Goal: Task Accomplishment & Management: Manage account settings

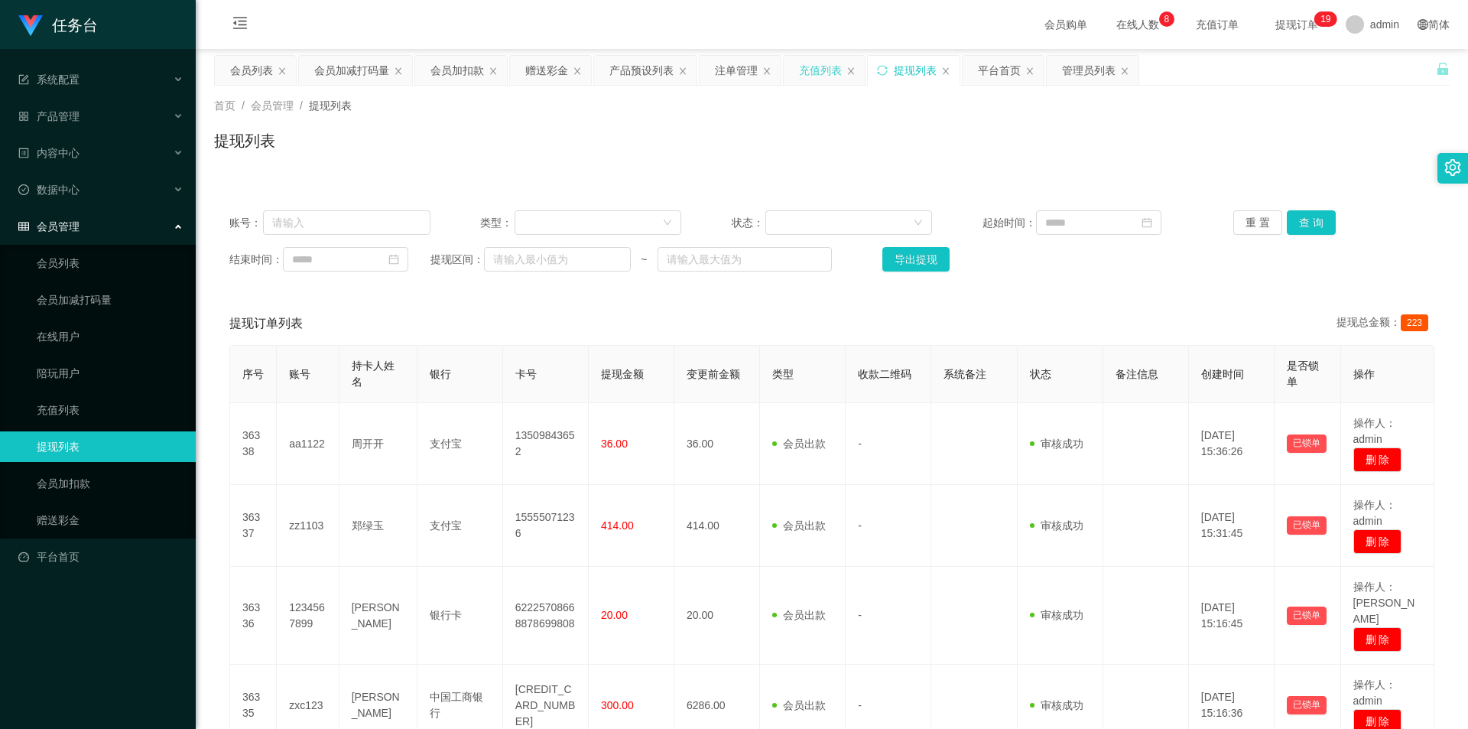
click at [830, 70] on div "充值列表" at bounding box center [820, 70] width 43 height 29
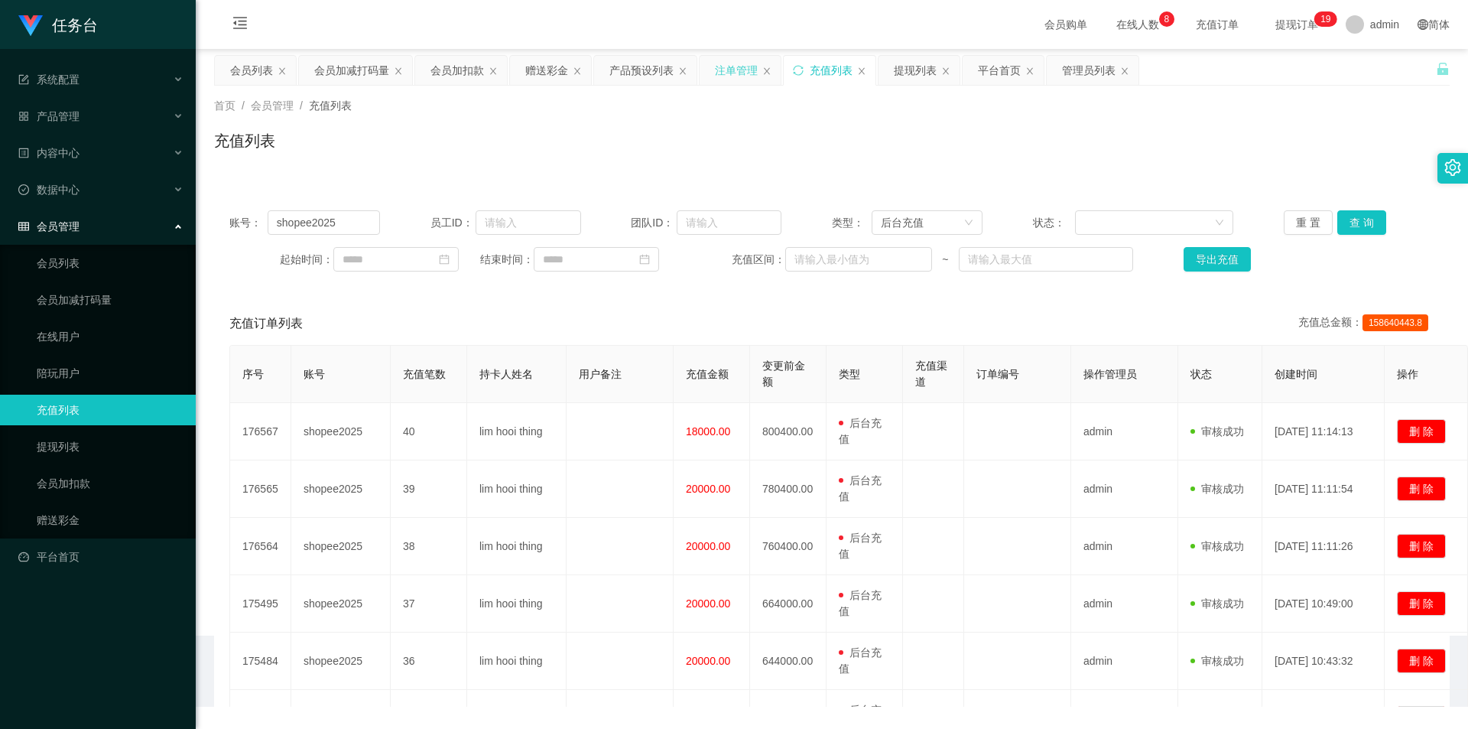
click at [732, 65] on div "注单管理" at bounding box center [736, 70] width 43 height 29
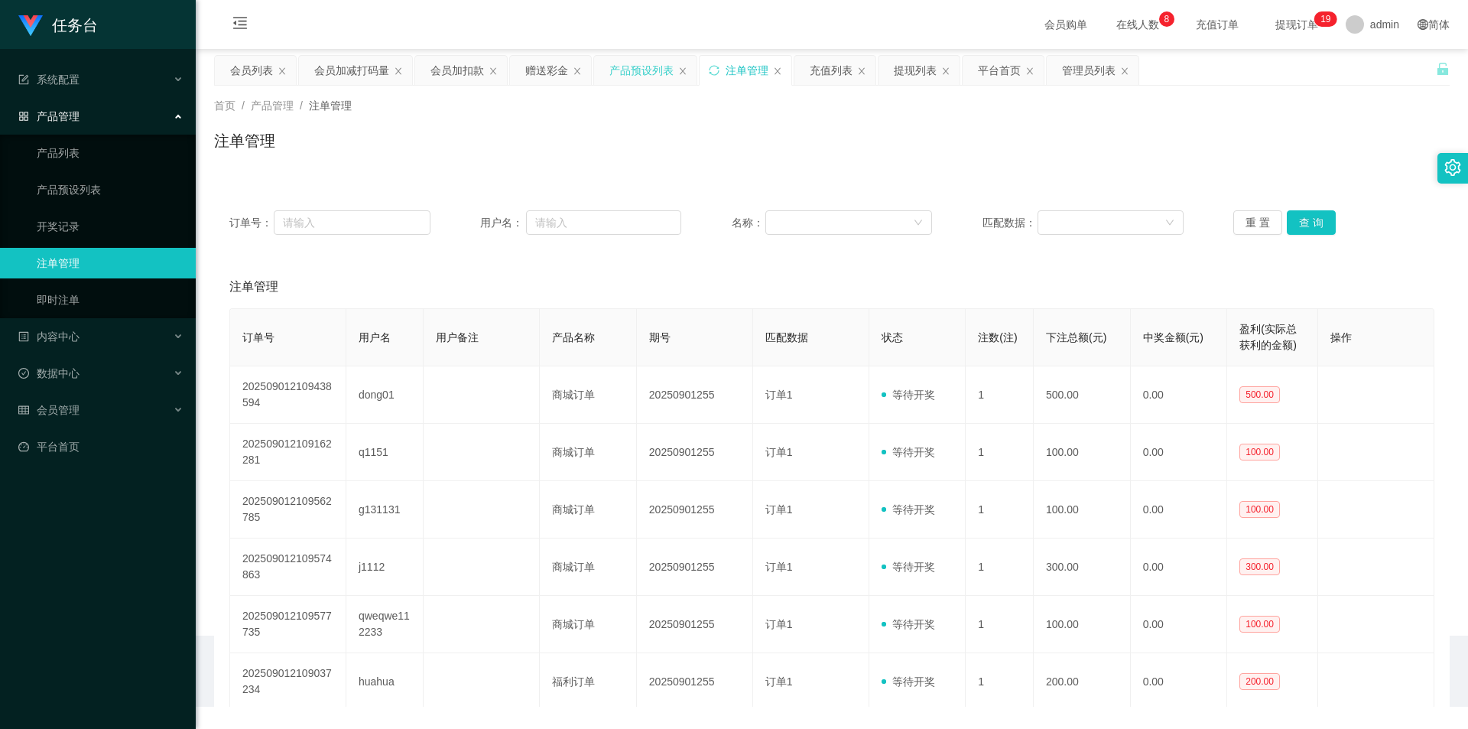
click at [646, 73] on div "产品预设列表" at bounding box center [641, 70] width 64 height 29
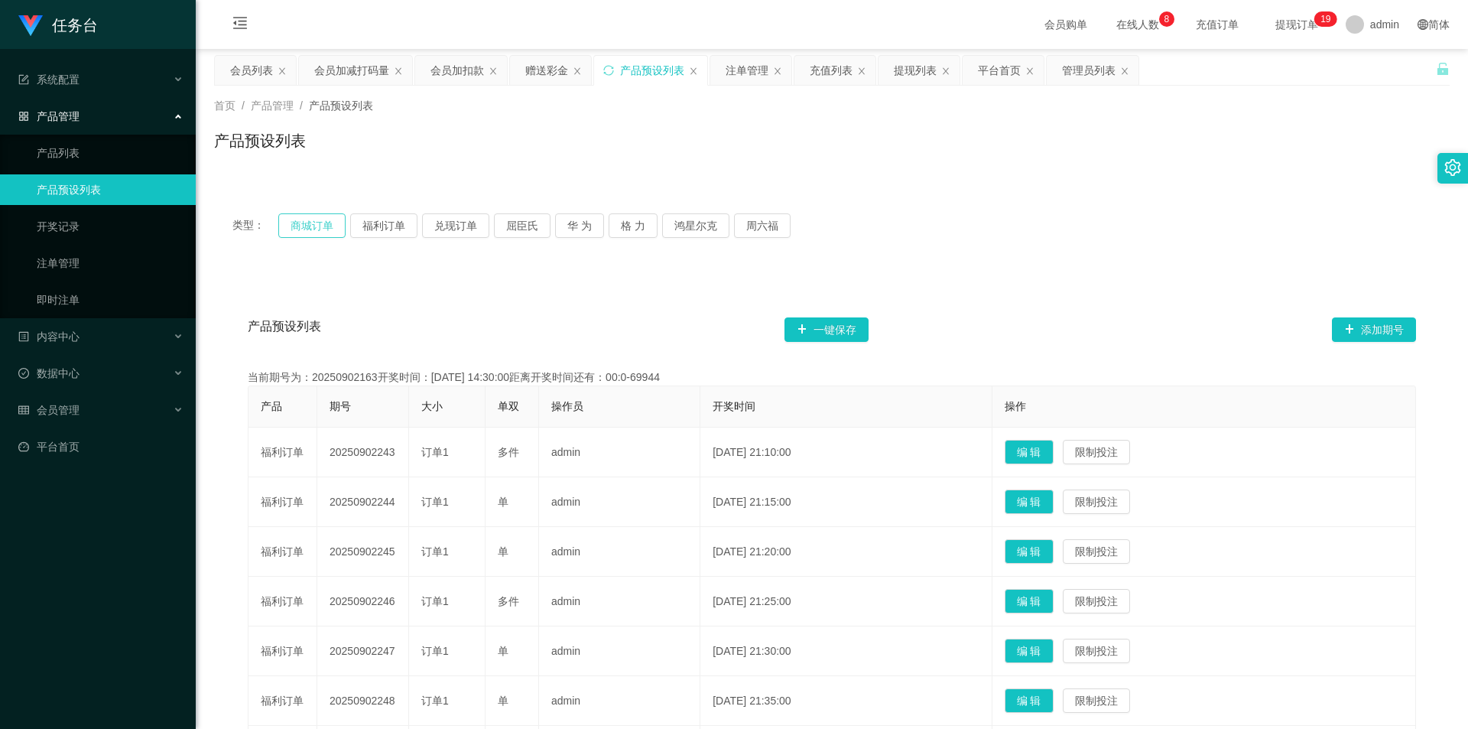
click at [297, 222] on button "商城订单" at bounding box center [311, 225] width 67 height 24
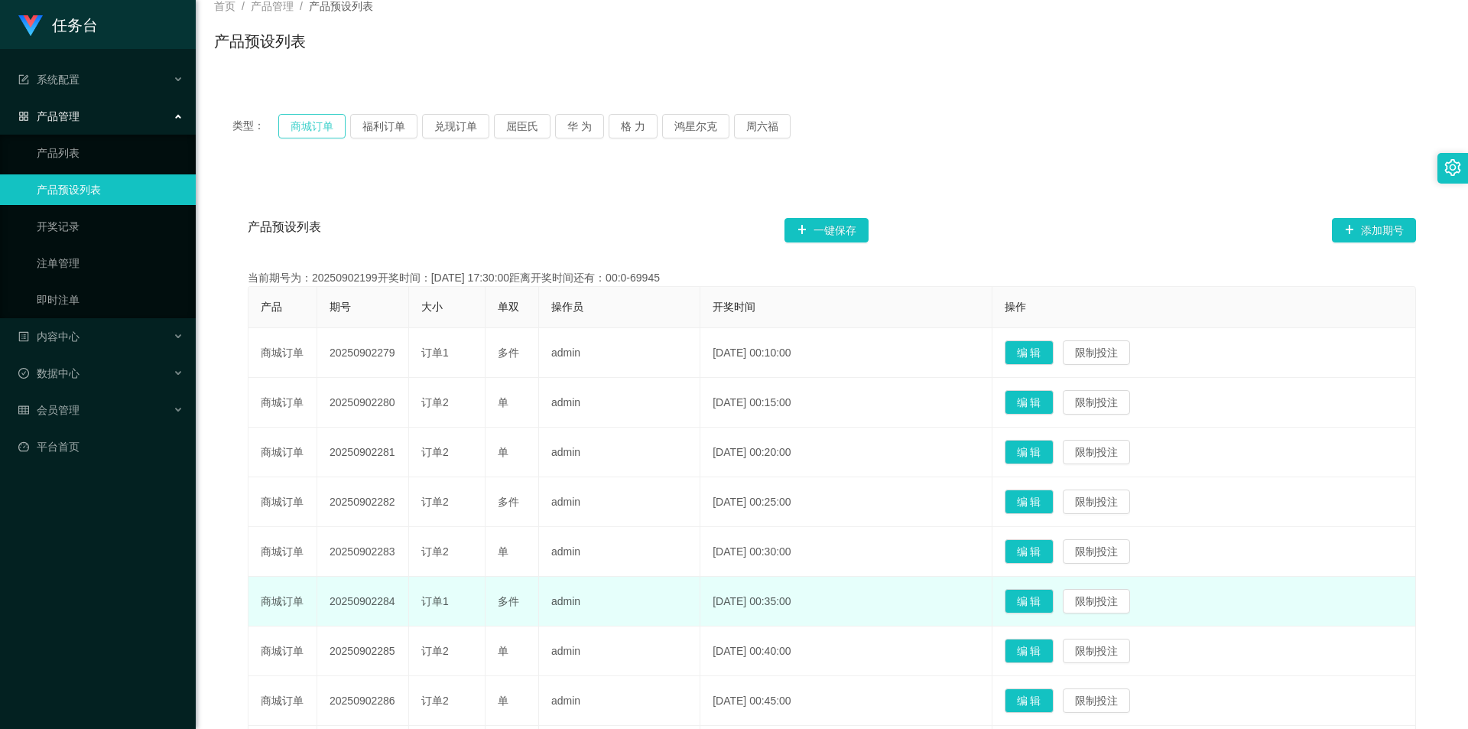
scroll to position [229, 0]
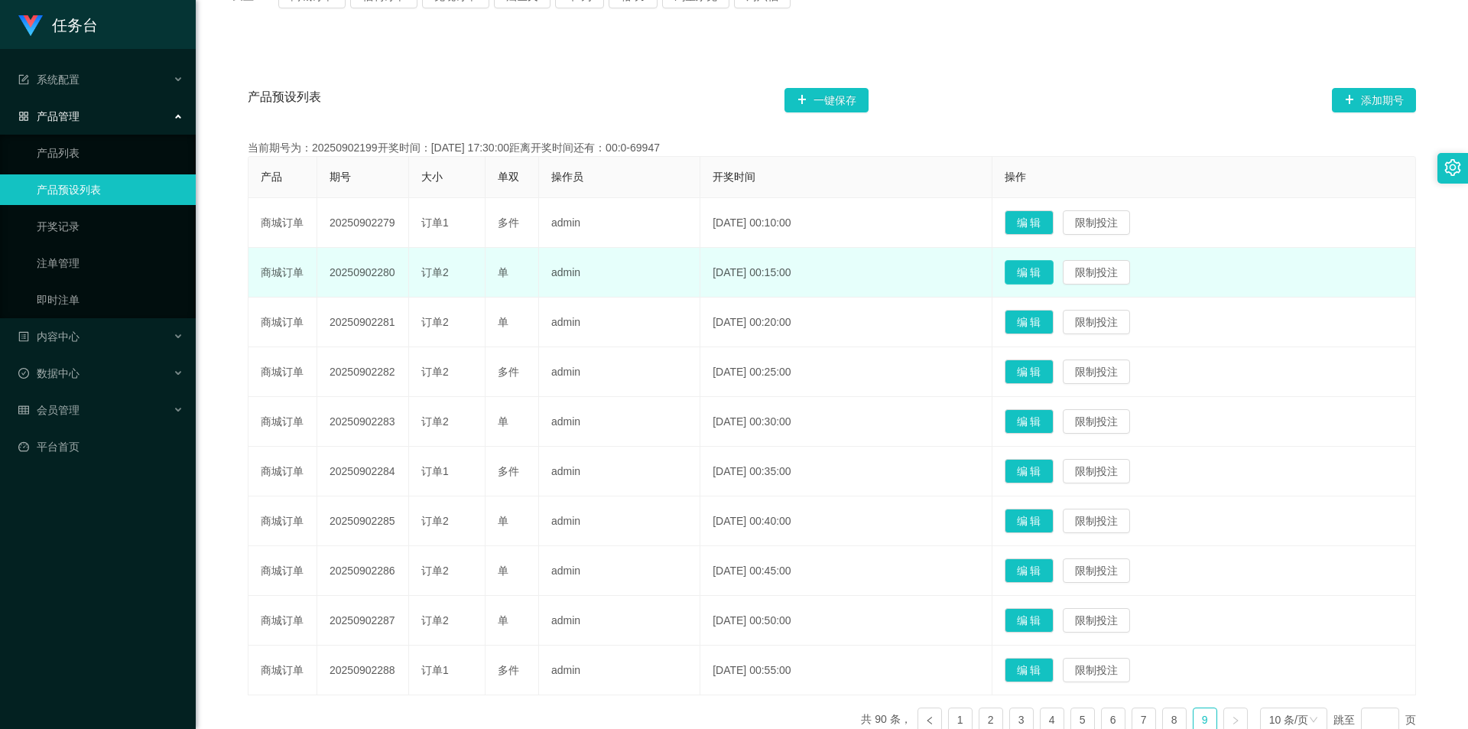
click at [1051, 271] on button "编 辑" at bounding box center [1029, 272] width 49 height 24
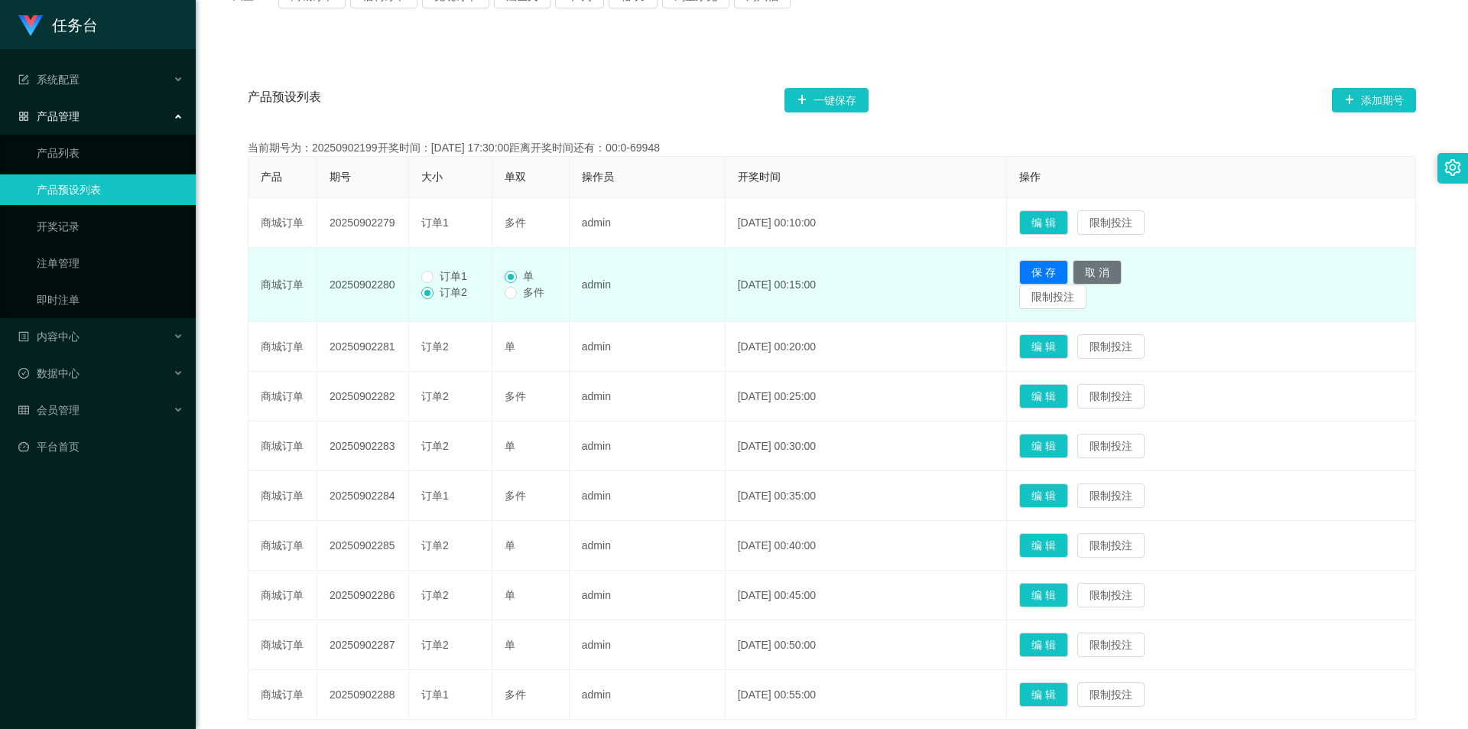
click at [441, 278] on span "订单1" at bounding box center [454, 276] width 40 height 12
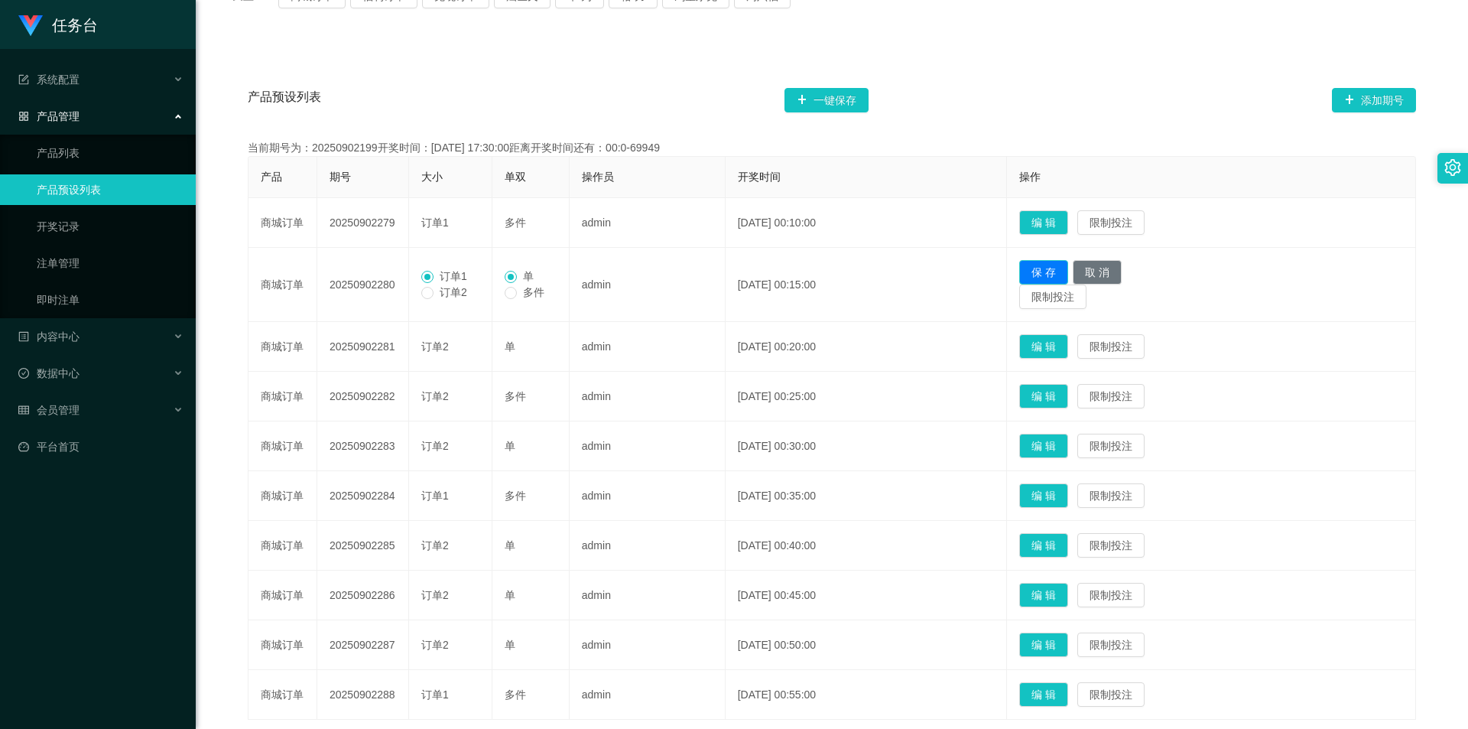
click at [1051, 273] on button "保 存" at bounding box center [1043, 272] width 49 height 24
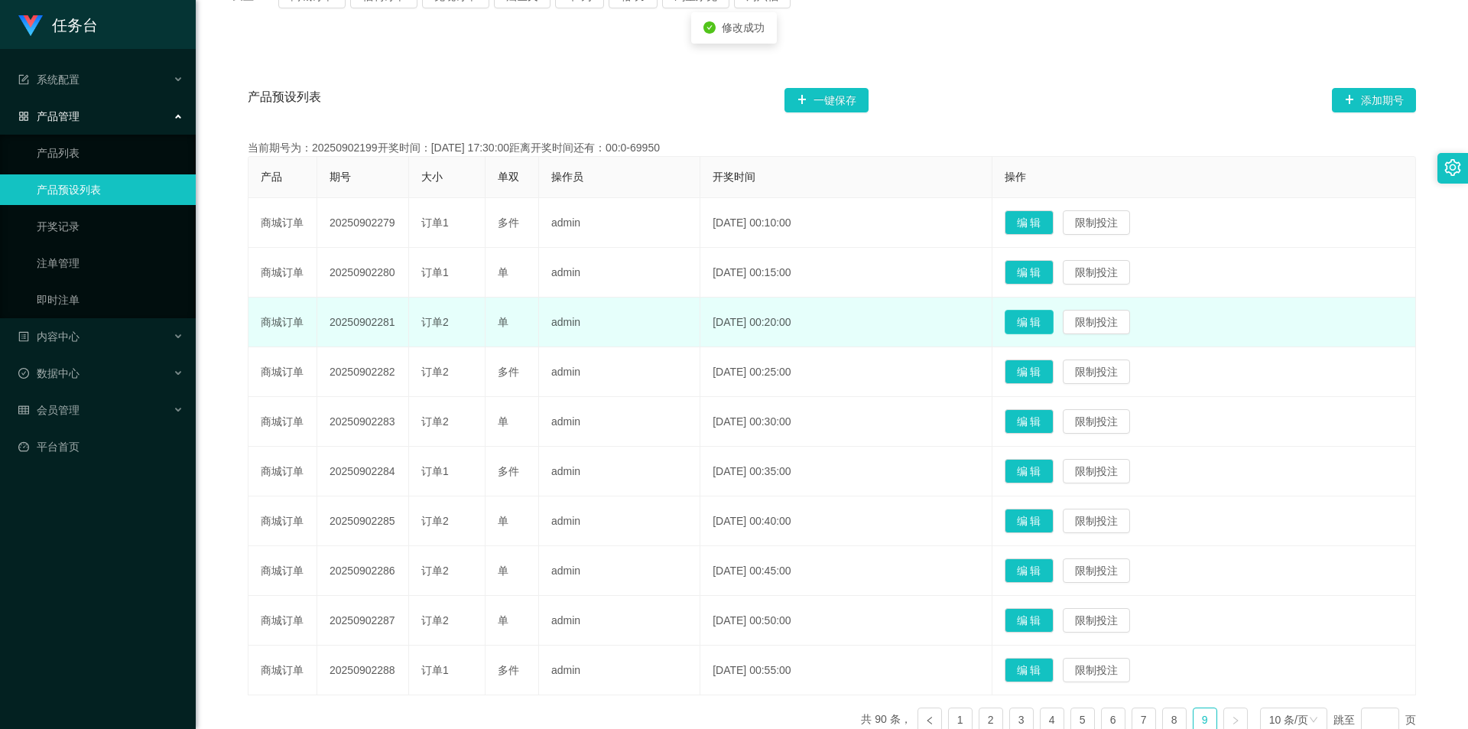
click at [1037, 328] on button "编 辑" at bounding box center [1029, 322] width 49 height 24
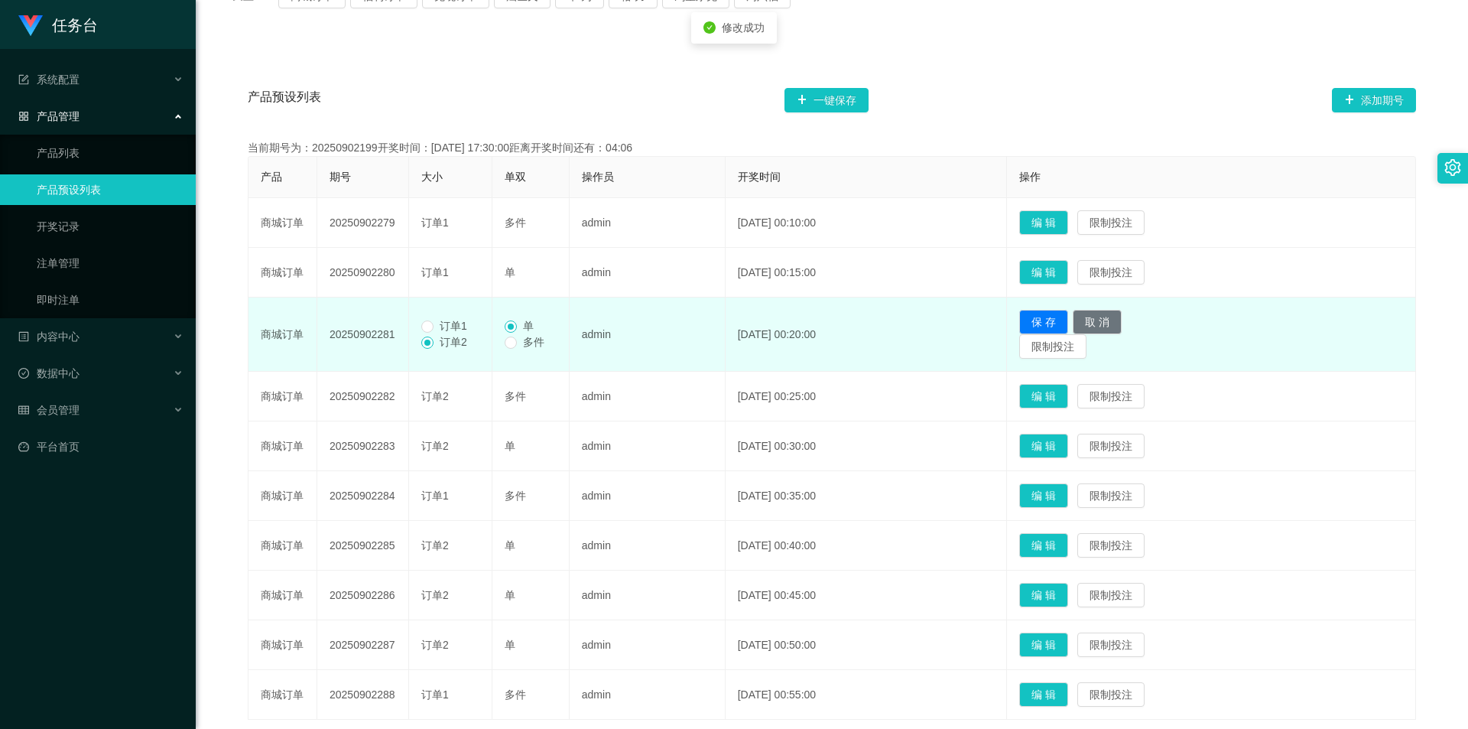
drag, startPoint x: 456, startPoint y: 324, endPoint x: 521, endPoint y: 317, distance: 66.1
click at [455, 324] on span "订单1" at bounding box center [454, 326] width 40 height 12
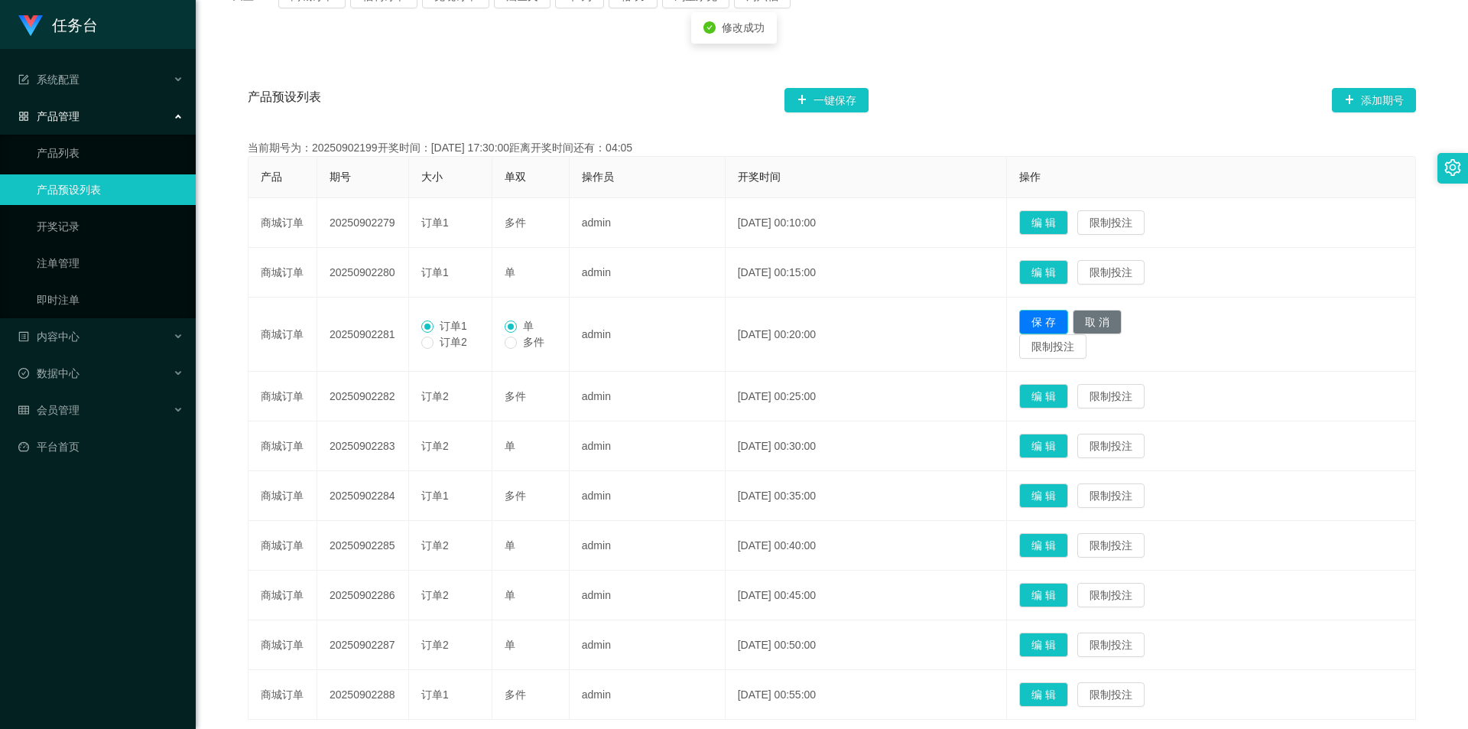
click at [1058, 323] on button "保 存" at bounding box center [1043, 322] width 49 height 24
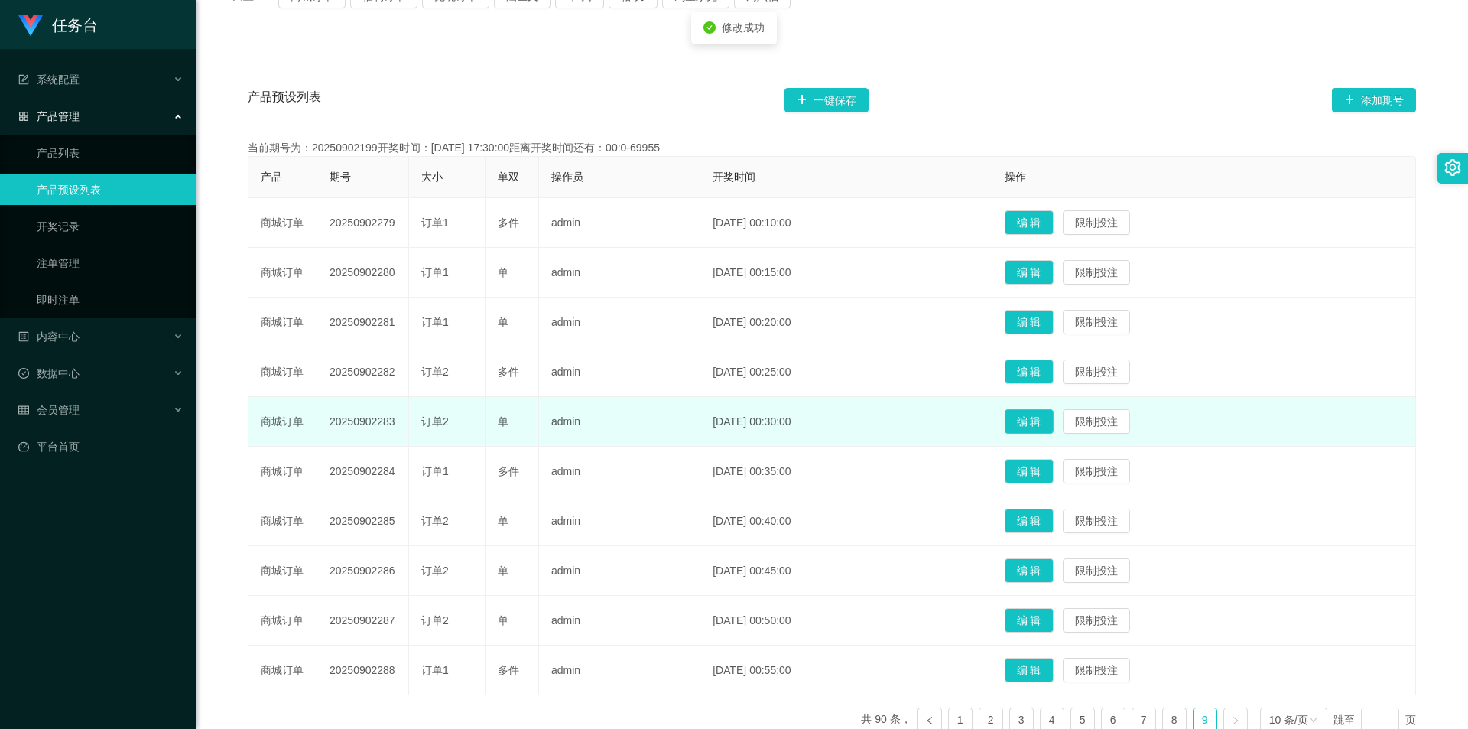
click at [1036, 427] on button "编 辑" at bounding box center [1029, 421] width 49 height 24
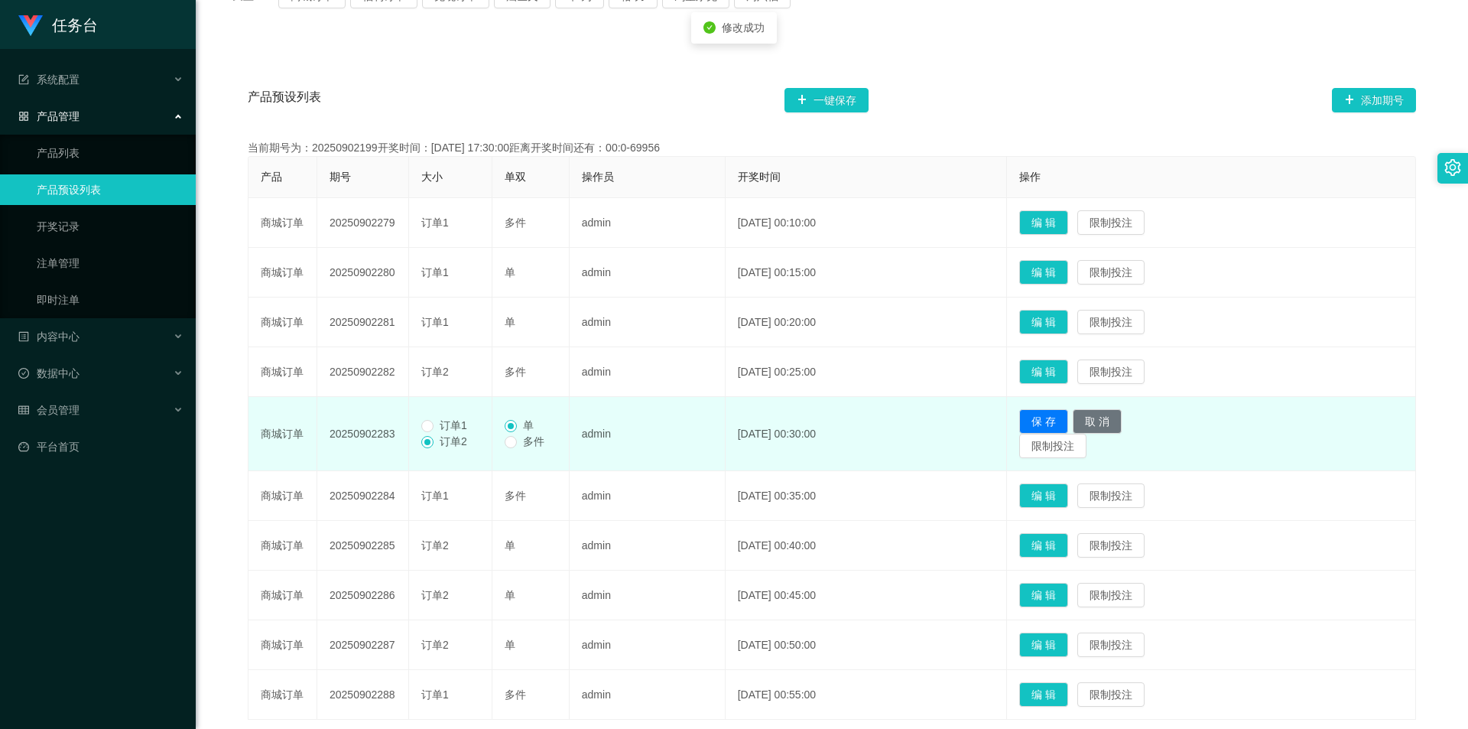
click at [450, 426] on span "订单1" at bounding box center [454, 425] width 40 height 12
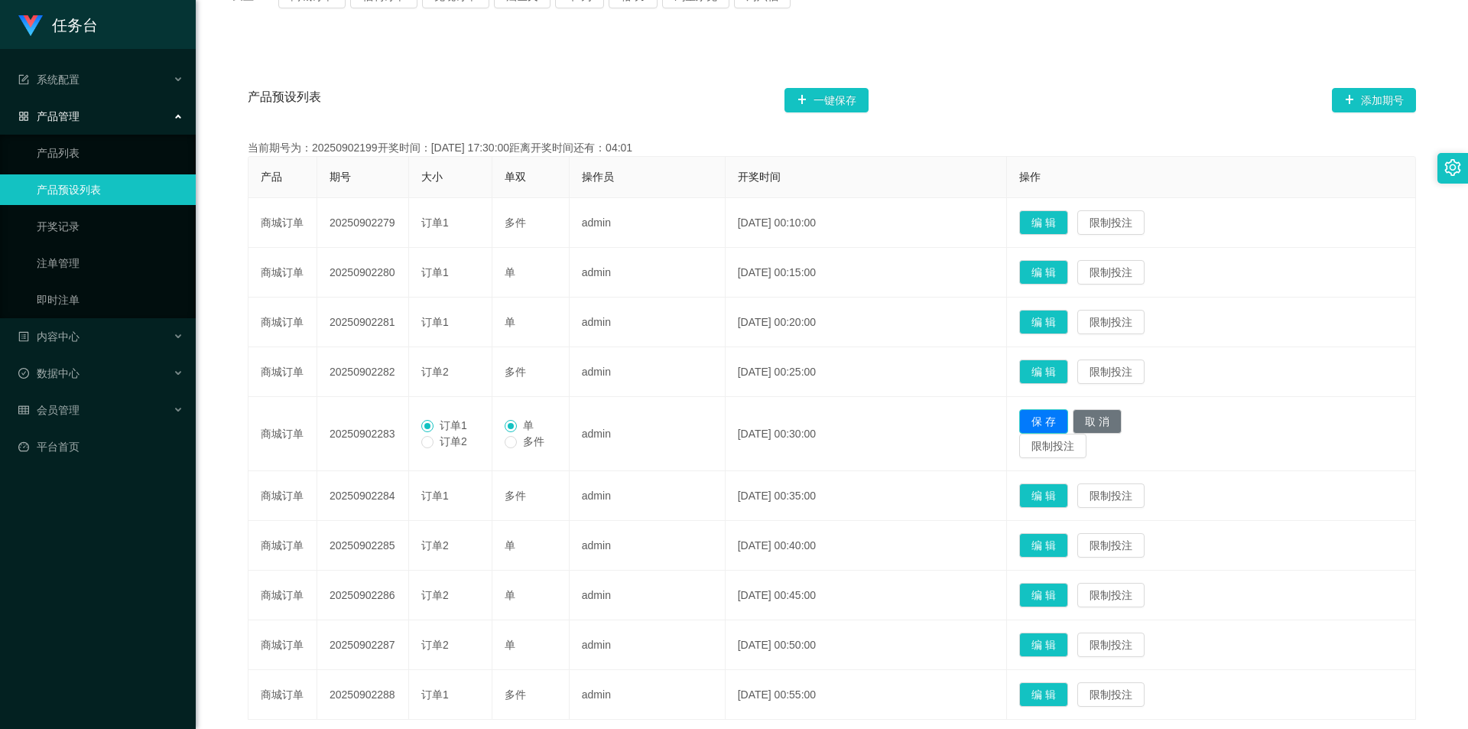
click at [1052, 417] on button "保 存" at bounding box center [1043, 421] width 49 height 24
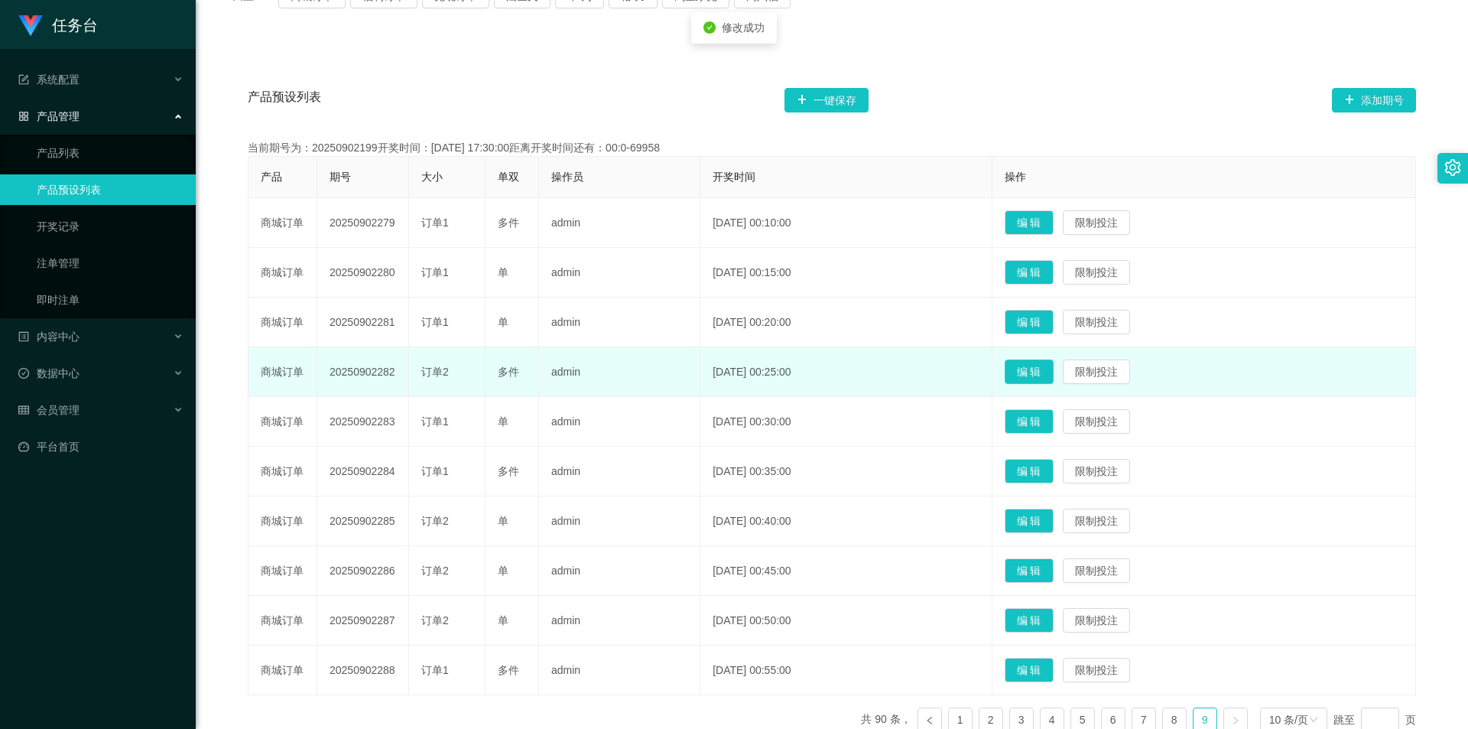
click at [1048, 366] on button "编 辑" at bounding box center [1029, 371] width 49 height 24
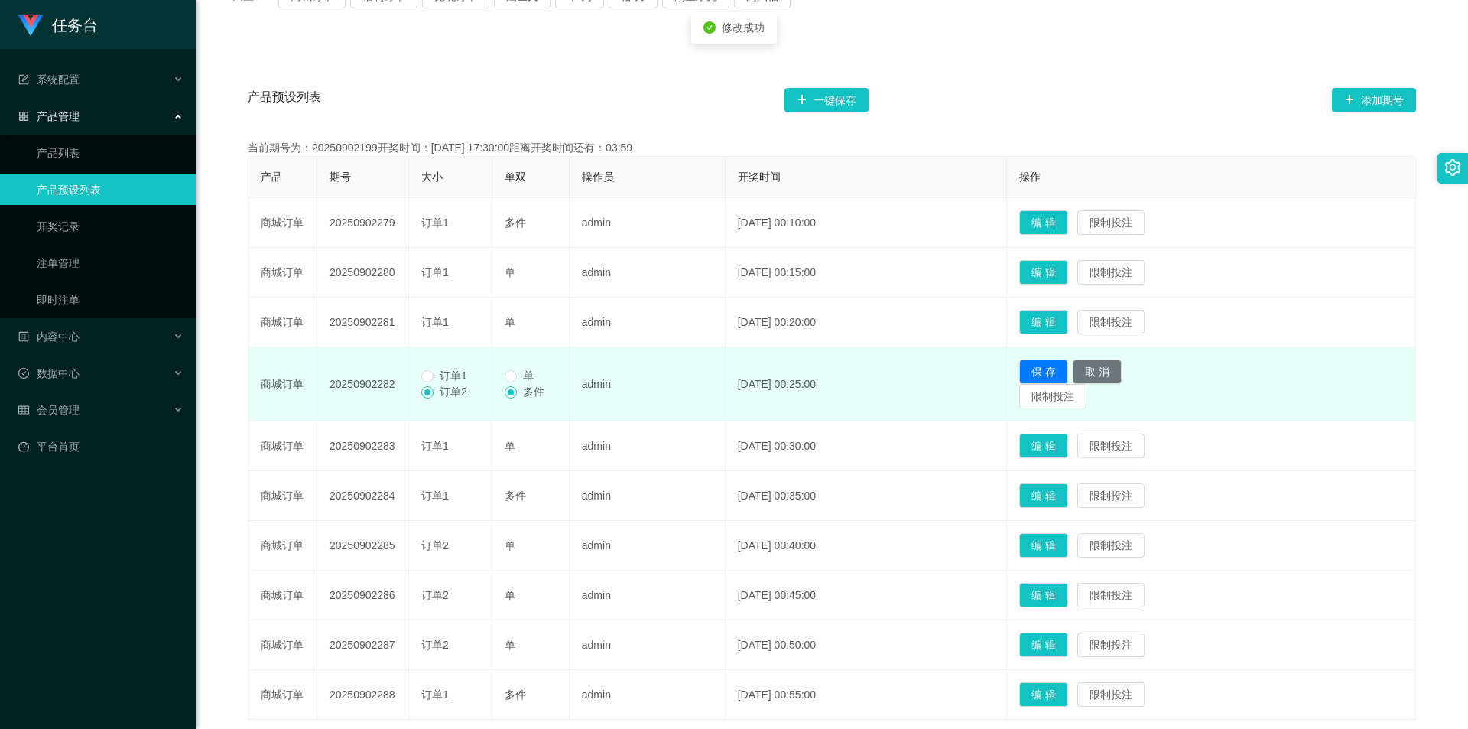
click at [459, 372] on span "订单1" at bounding box center [454, 375] width 40 height 12
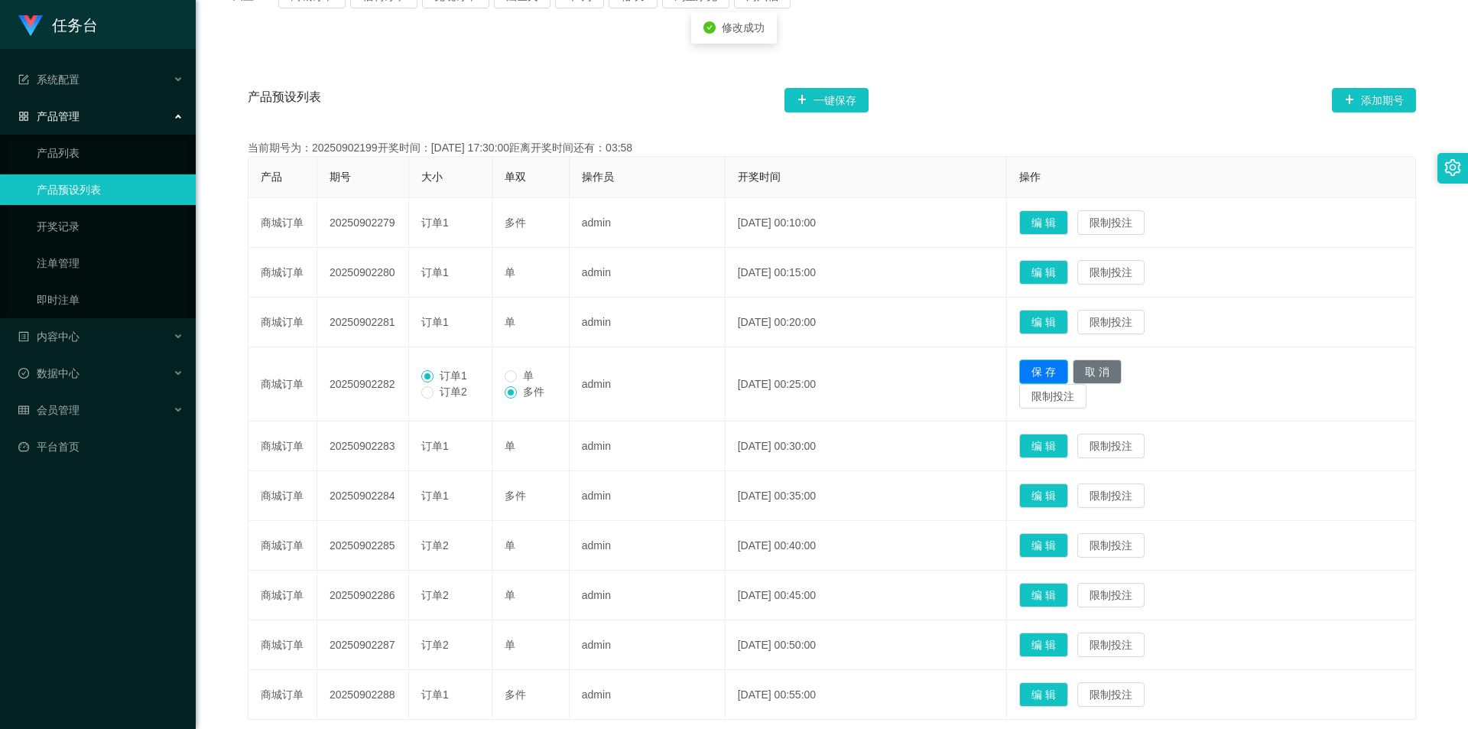
click at [1067, 375] on button "保 存" at bounding box center [1043, 371] width 49 height 24
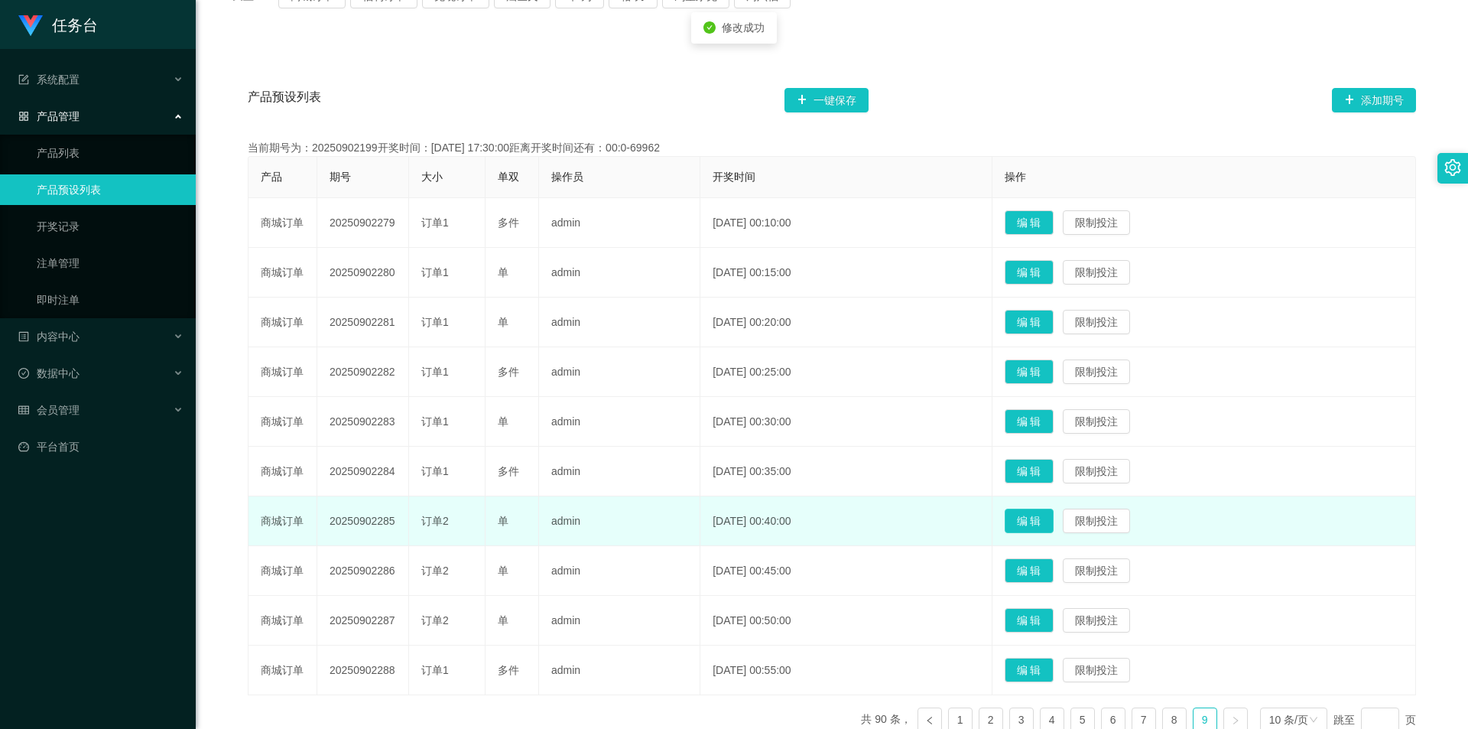
click at [1048, 516] on button "编 辑" at bounding box center [1029, 520] width 49 height 24
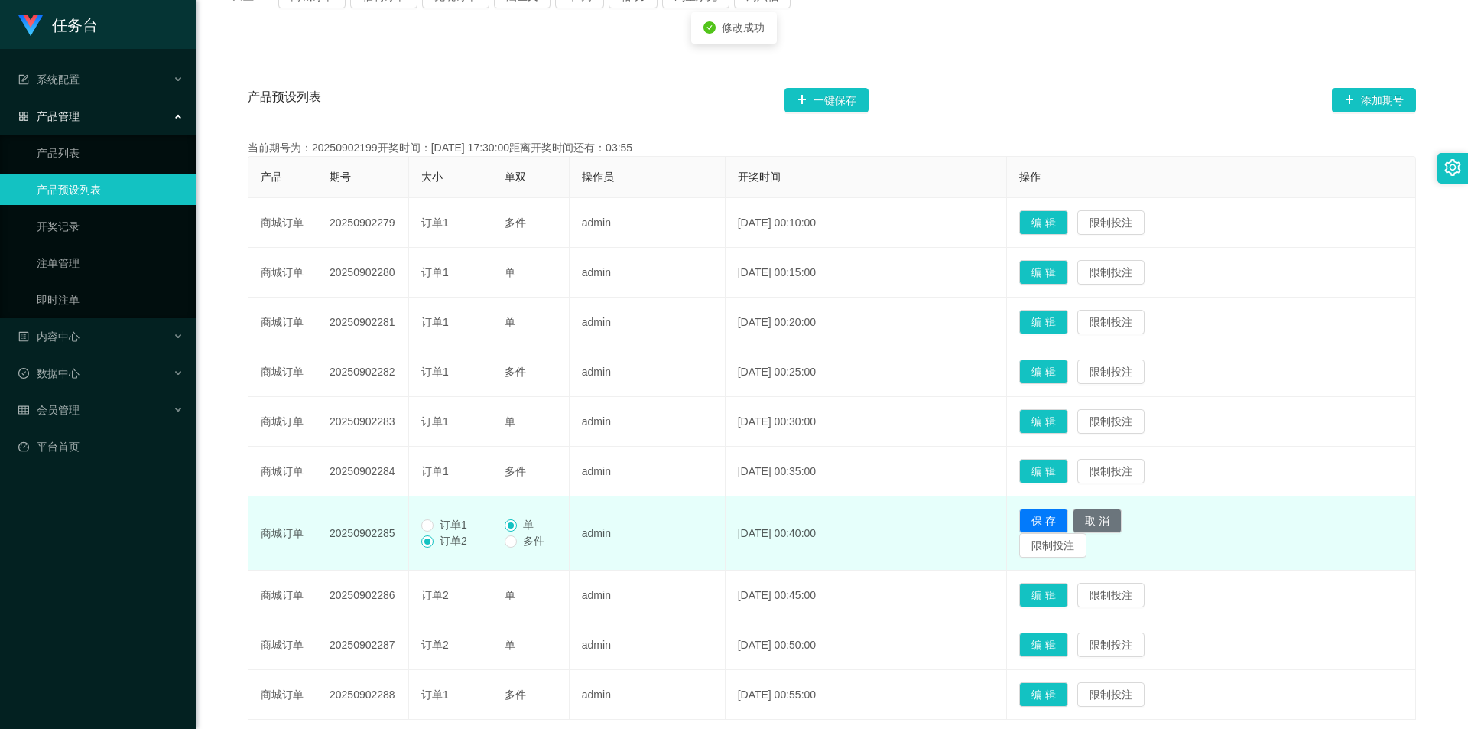
drag, startPoint x: 457, startPoint y: 525, endPoint x: 490, endPoint y: 530, distance: 33.2
click at [457, 525] on span "订单1" at bounding box center [454, 524] width 40 height 12
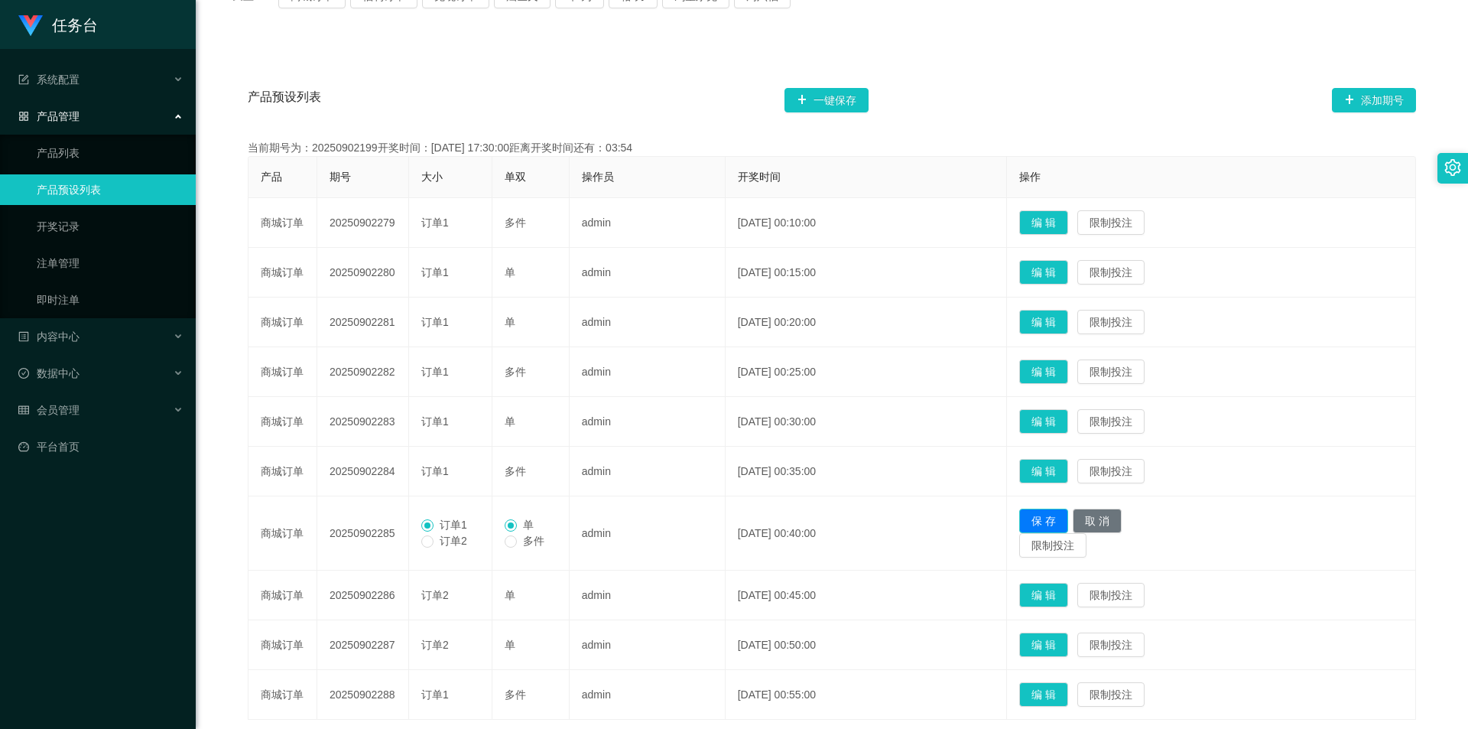
click at [1056, 523] on button "保 存" at bounding box center [1043, 520] width 49 height 24
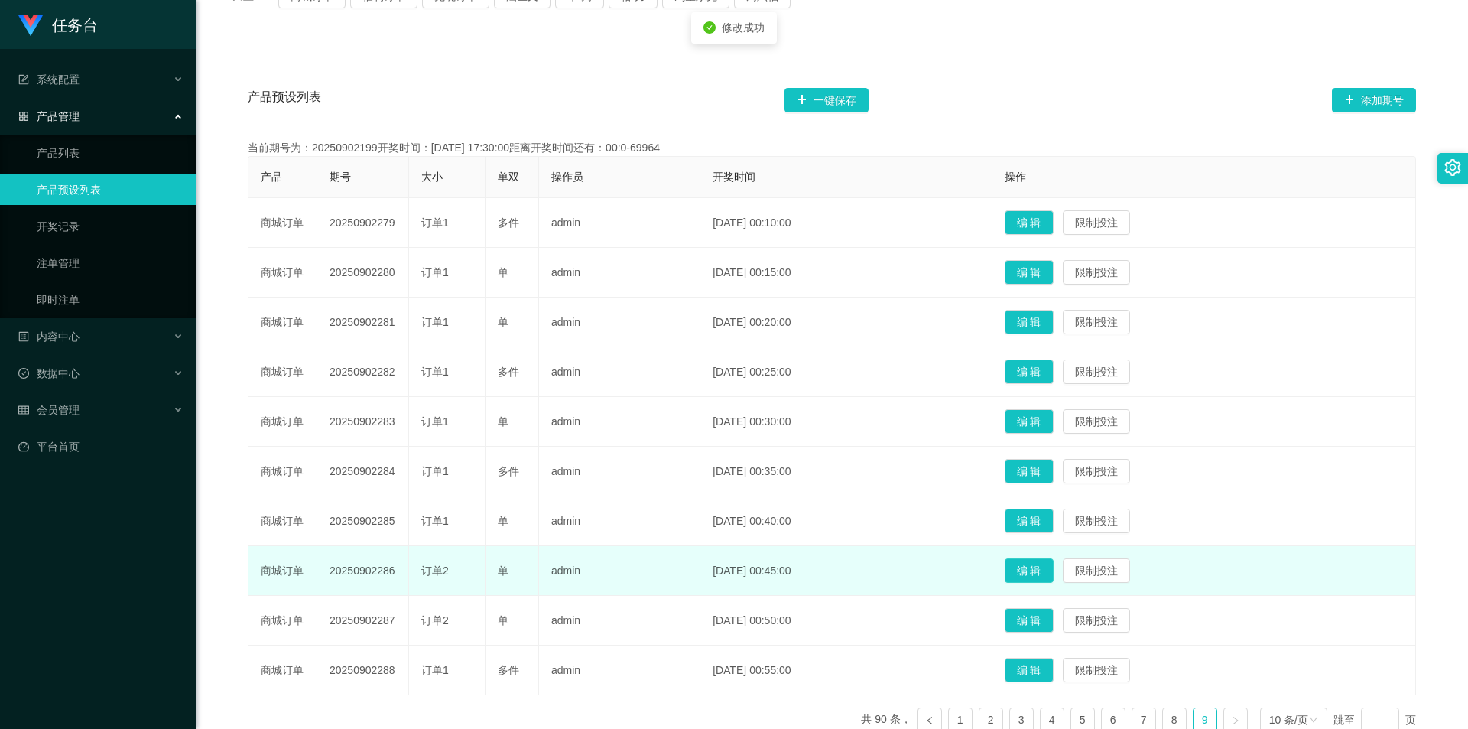
click at [1054, 573] on button "编 辑" at bounding box center [1029, 570] width 49 height 24
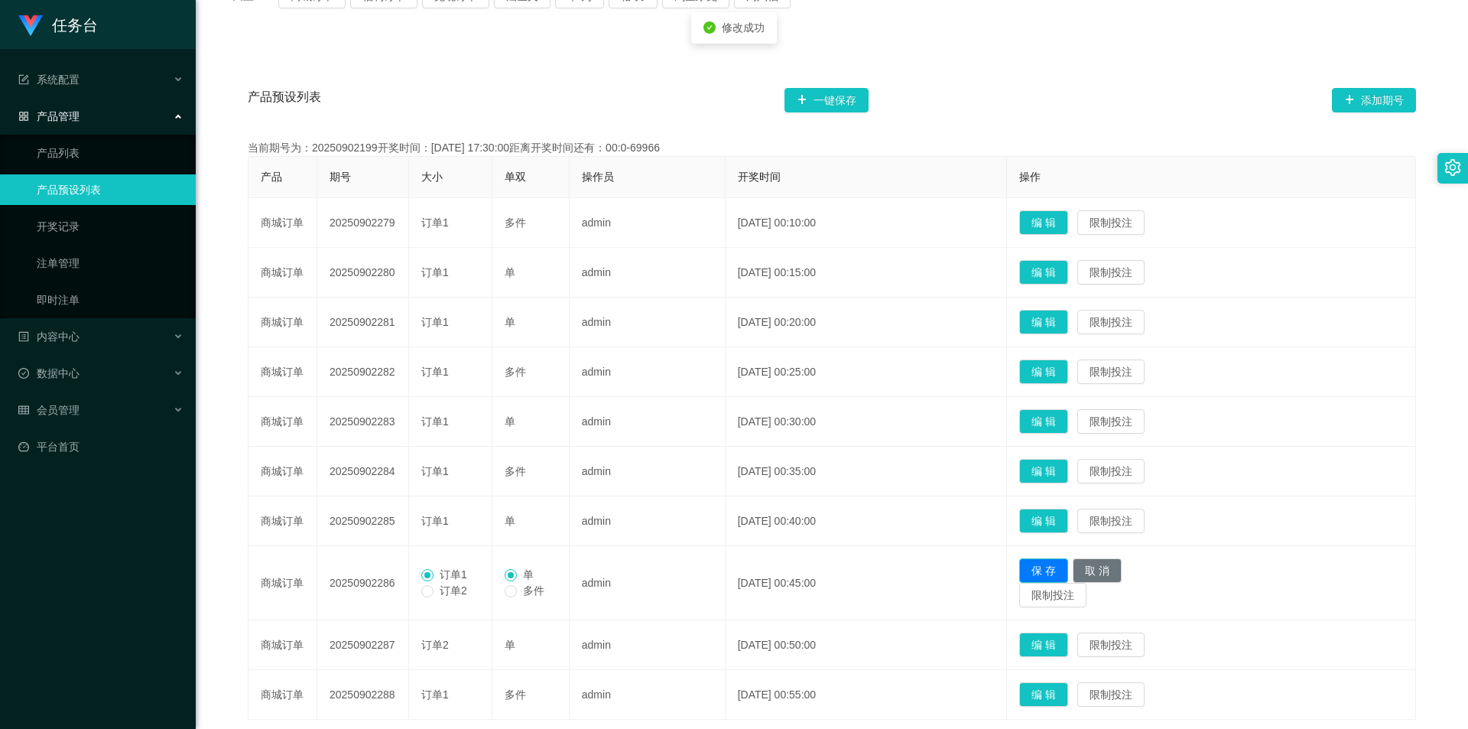
click at [1060, 570] on button "保 存" at bounding box center [1043, 570] width 49 height 24
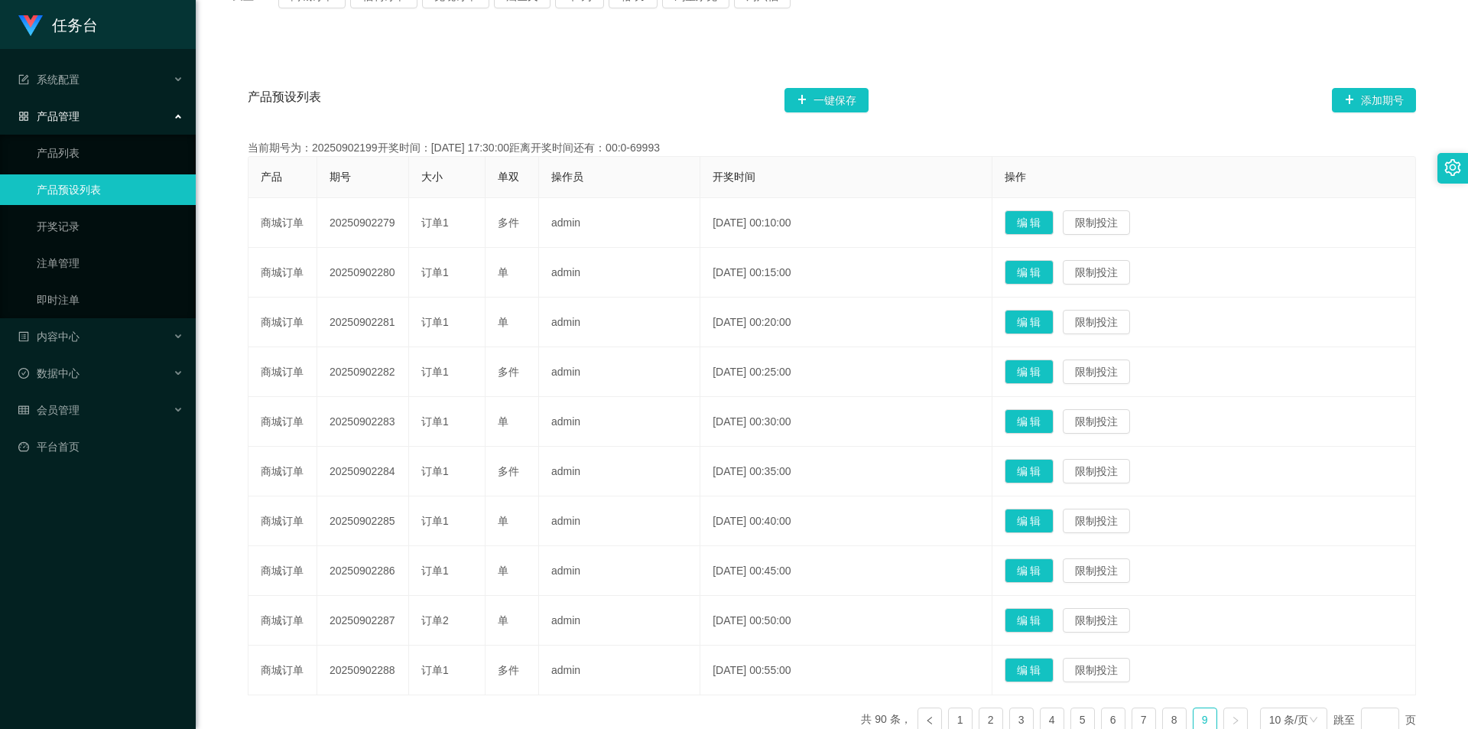
click at [982, 96] on div "产品预设列表 一键保存 添加期号" at bounding box center [832, 100] width 1168 height 49
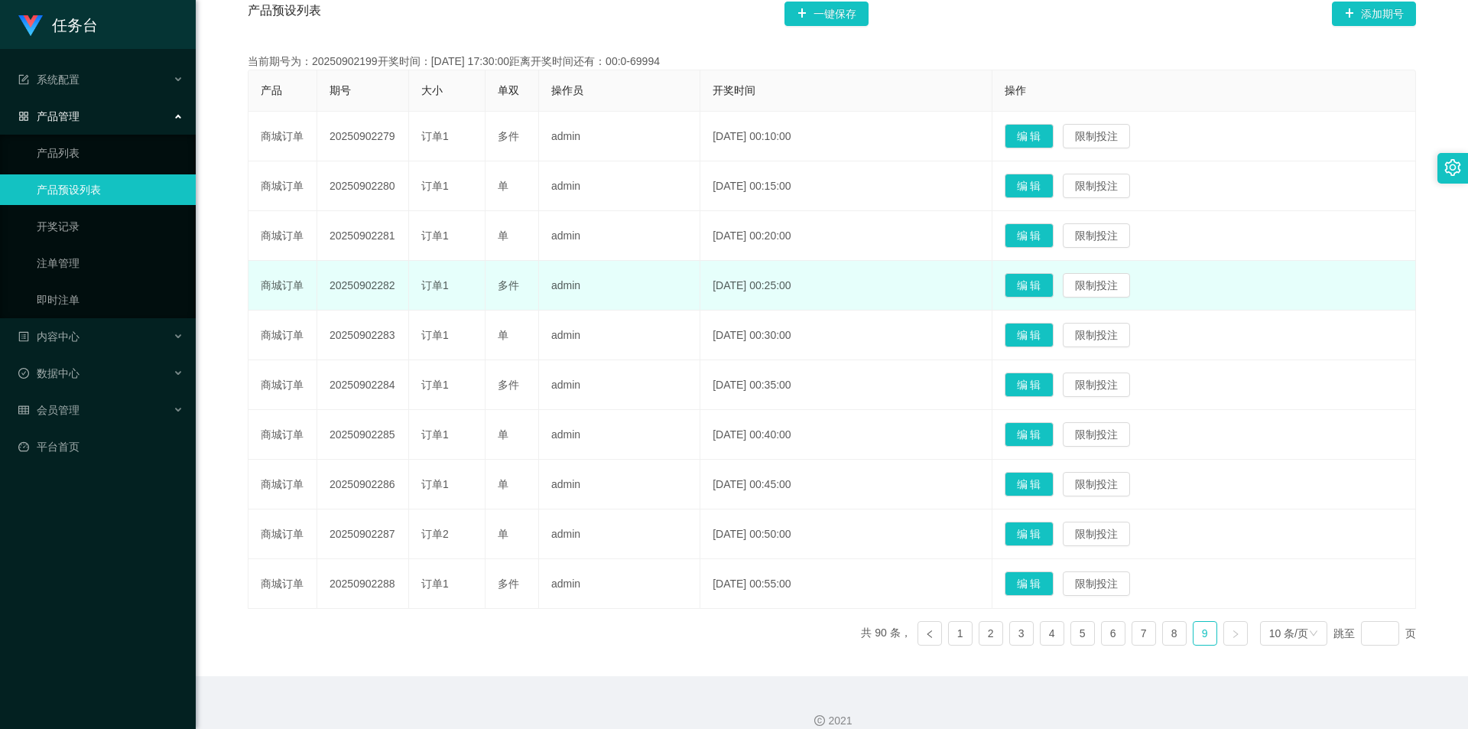
scroll to position [334, 0]
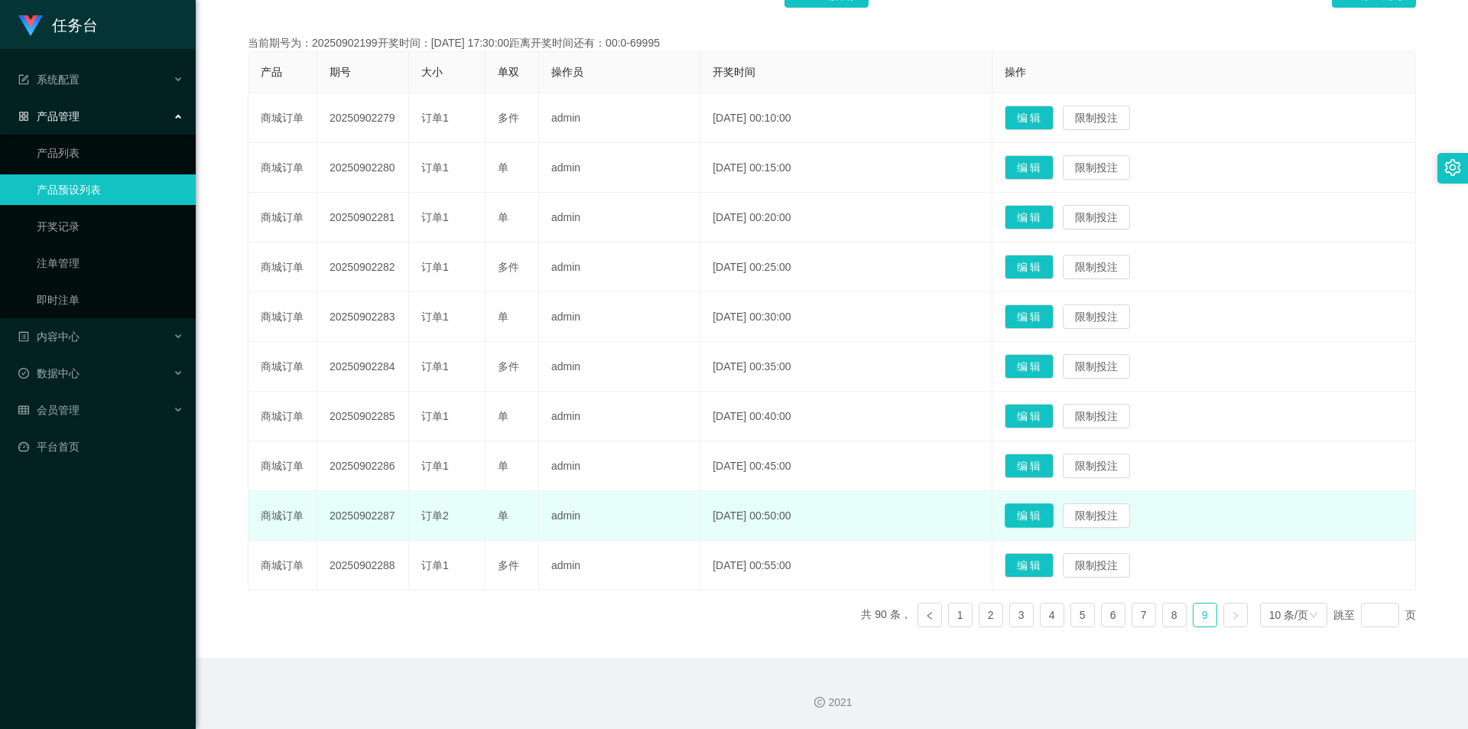
click at [1043, 511] on button "编 辑" at bounding box center [1029, 515] width 49 height 24
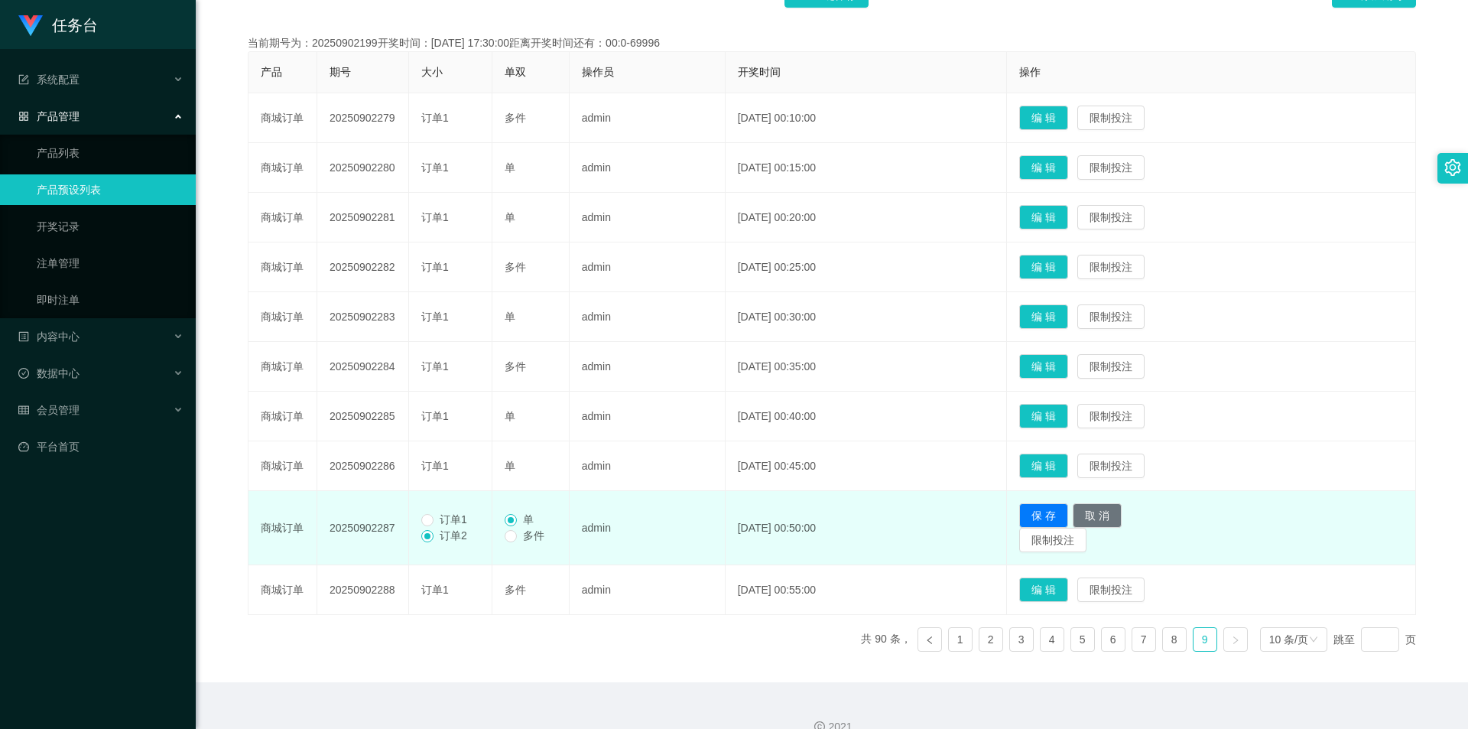
click at [449, 515] on span "订单1" at bounding box center [454, 519] width 40 height 12
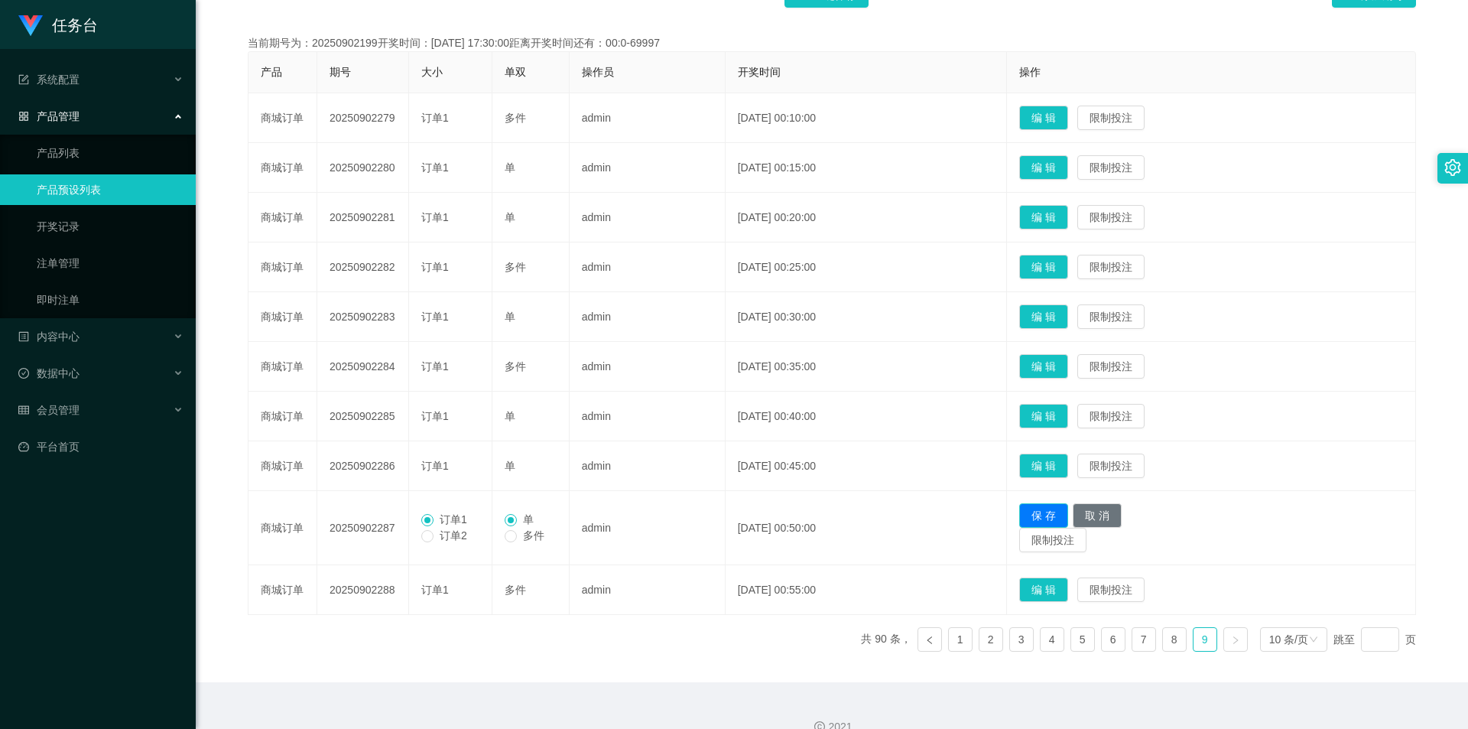
click at [1068, 515] on button "保 存" at bounding box center [1043, 515] width 49 height 24
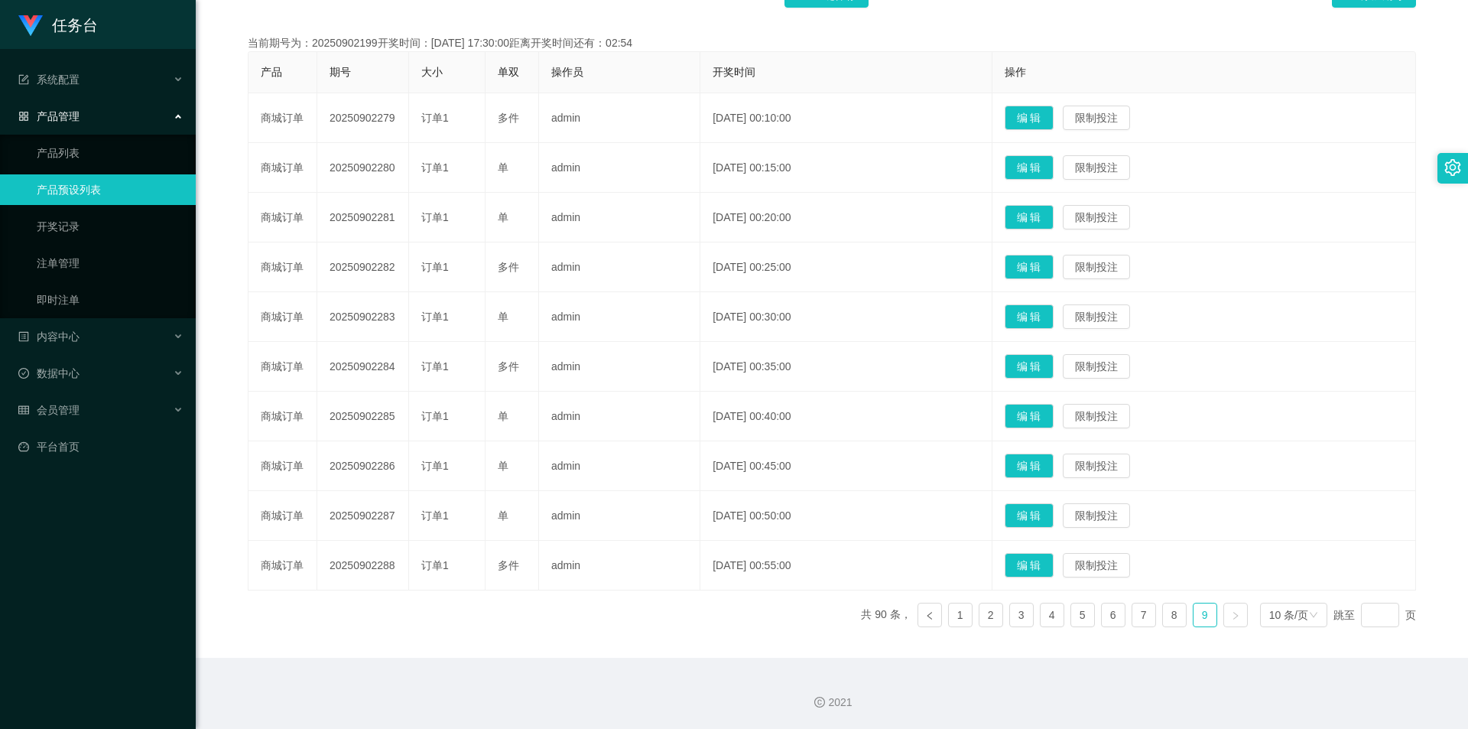
click at [1311, 478] on td "编 辑 限制投注" at bounding box center [1204, 466] width 424 height 50
click at [949, 613] on link "1" at bounding box center [960, 614] width 23 height 23
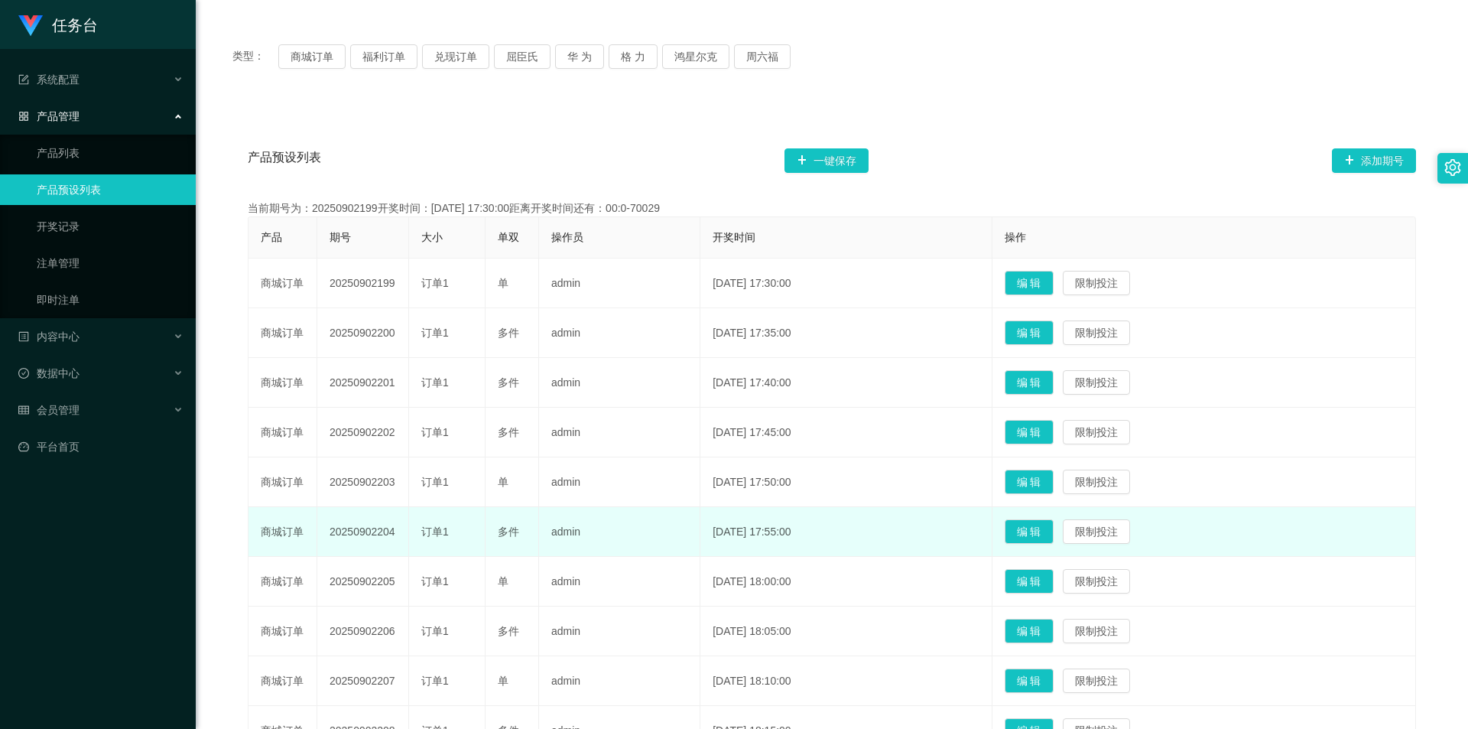
scroll to position [28, 0]
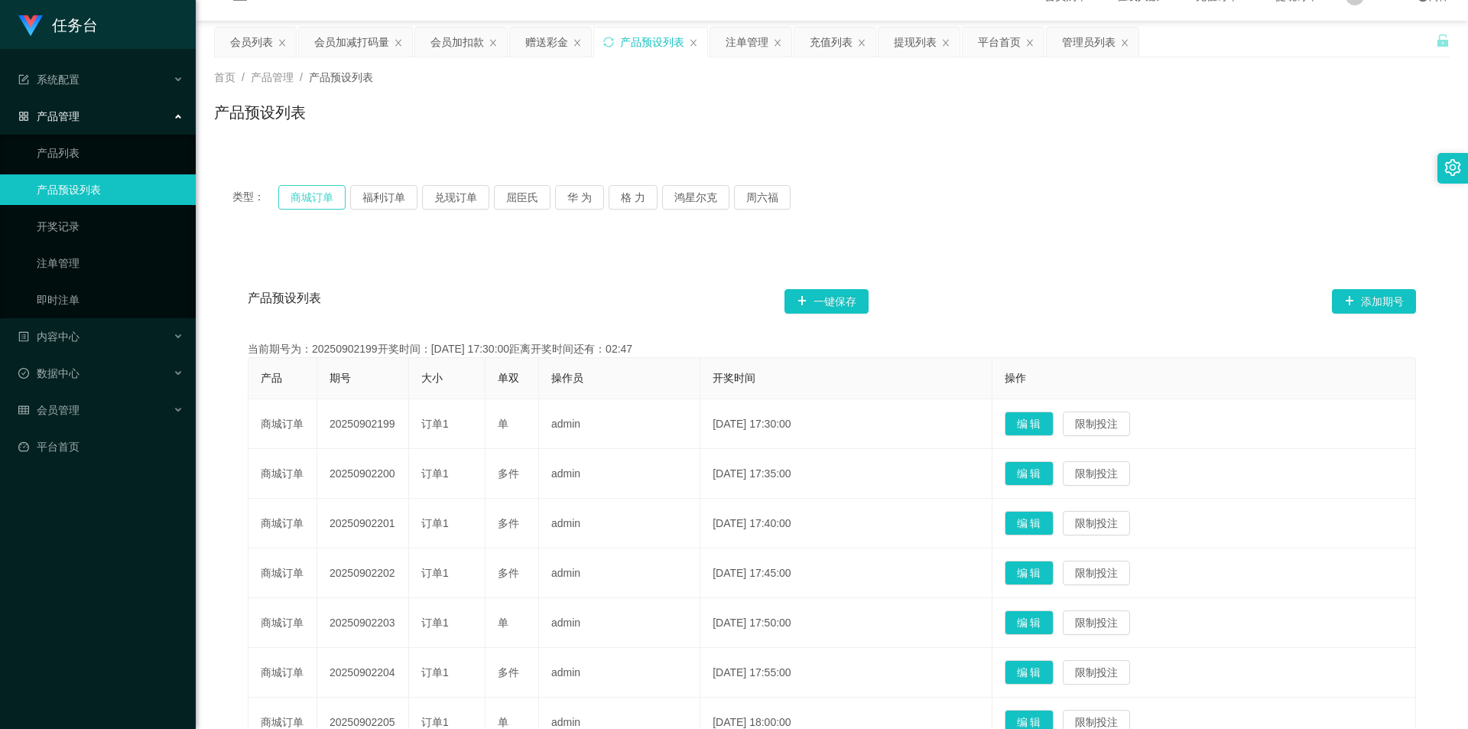
click at [312, 193] on button "商城订单" at bounding box center [311, 197] width 67 height 24
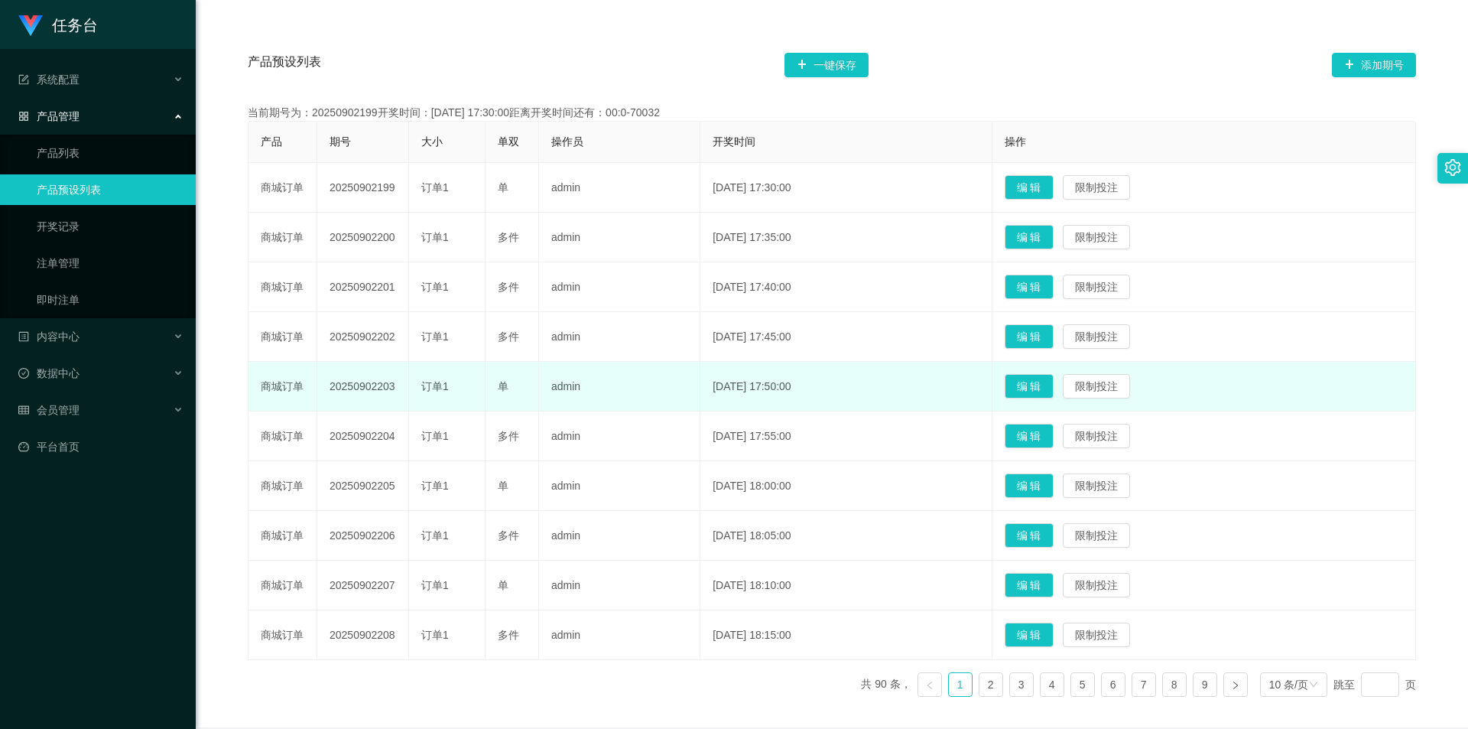
scroll to position [334, 0]
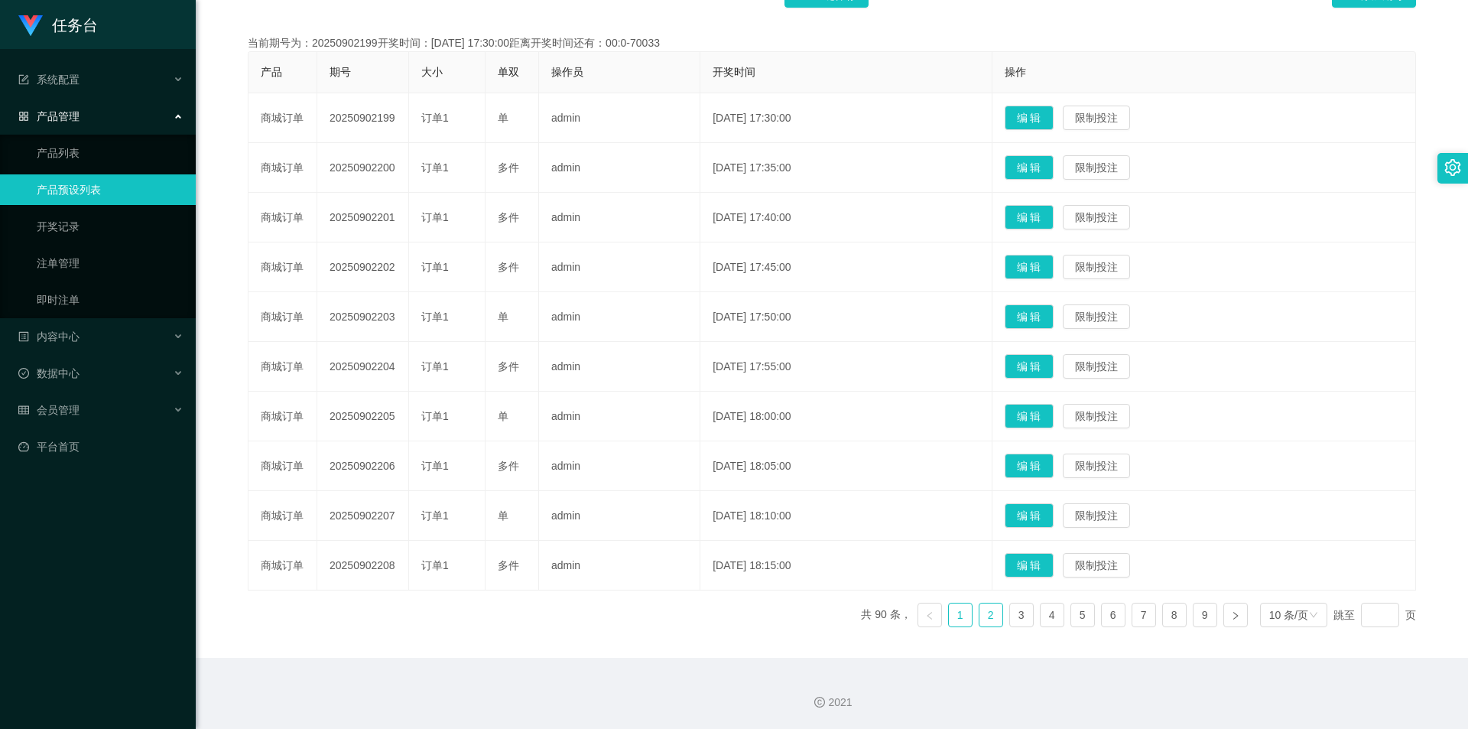
click at [982, 614] on link "2" at bounding box center [990, 614] width 23 height 23
click at [1010, 613] on link "3" at bounding box center [1021, 614] width 23 height 23
click at [955, 615] on link "1" at bounding box center [960, 614] width 23 height 23
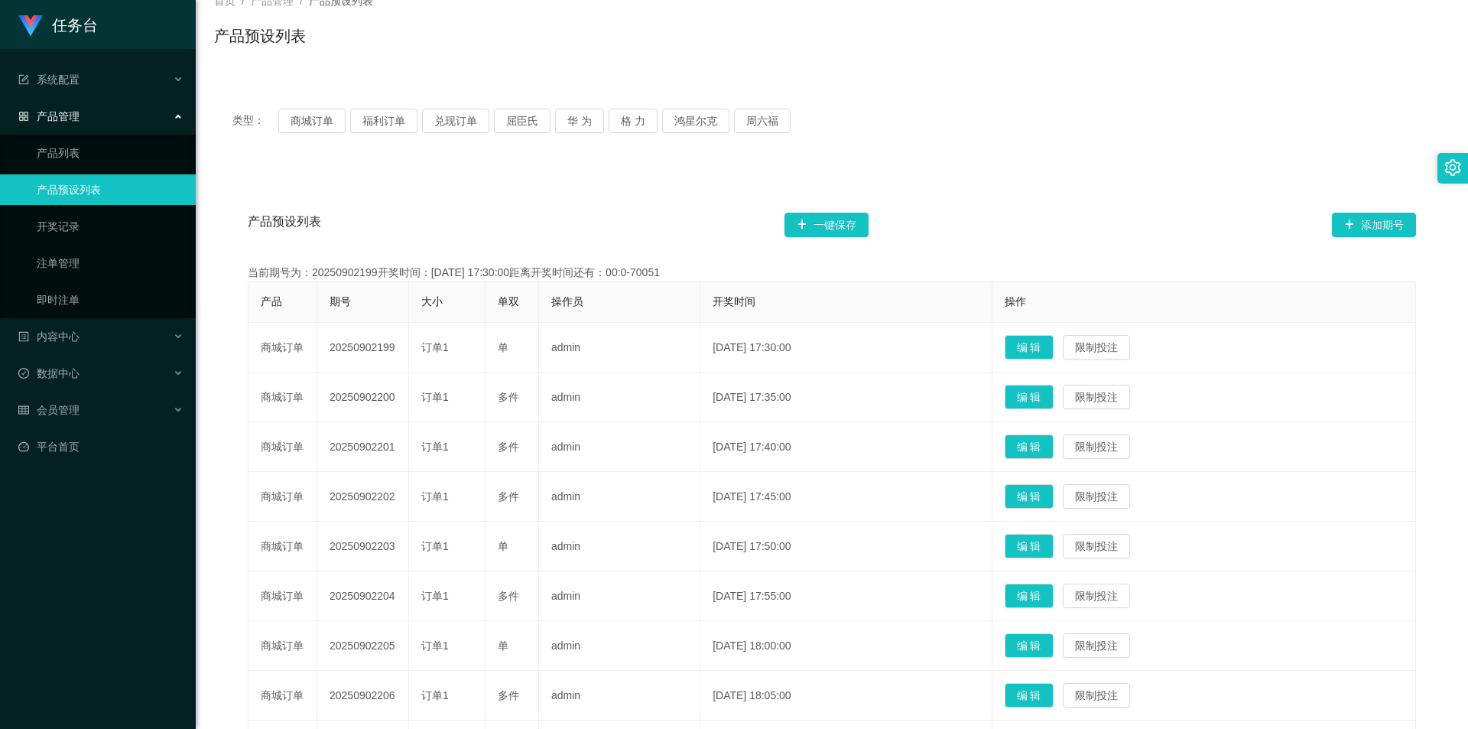
scroll to position [0, 0]
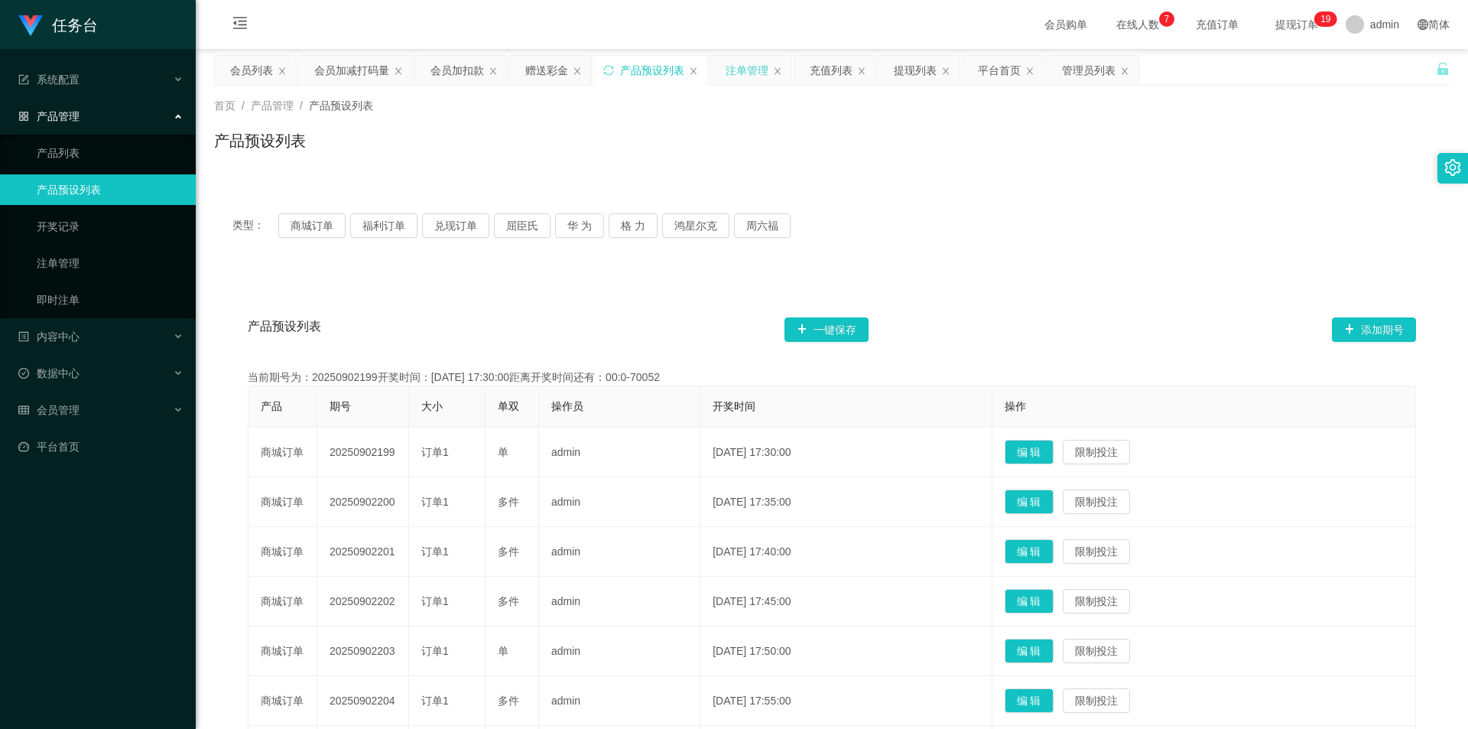
click at [741, 70] on div "注单管理" at bounding box center [747, 70] width 43 height 29
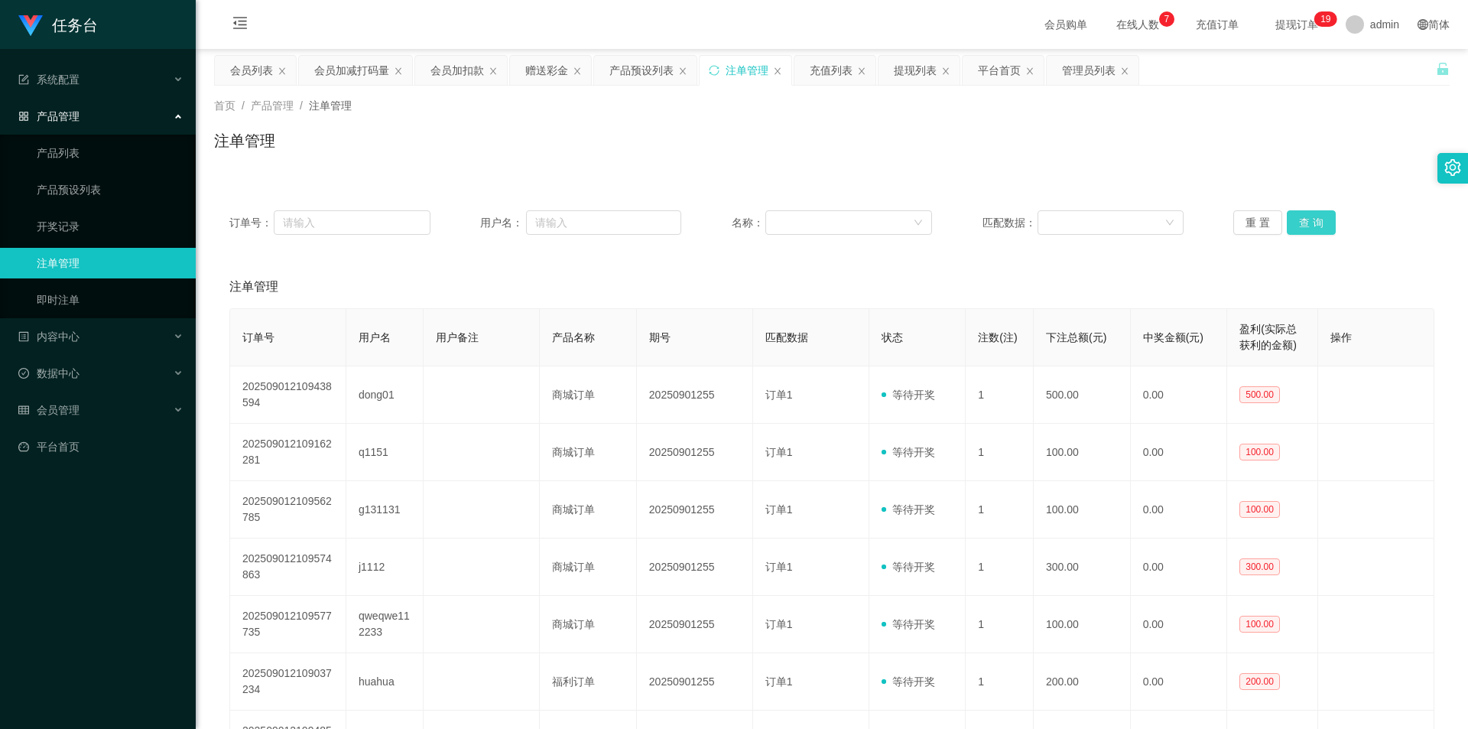
click at [1304, 217] on button "查 询" at bounding box center [1311, 222] width 49 height 24
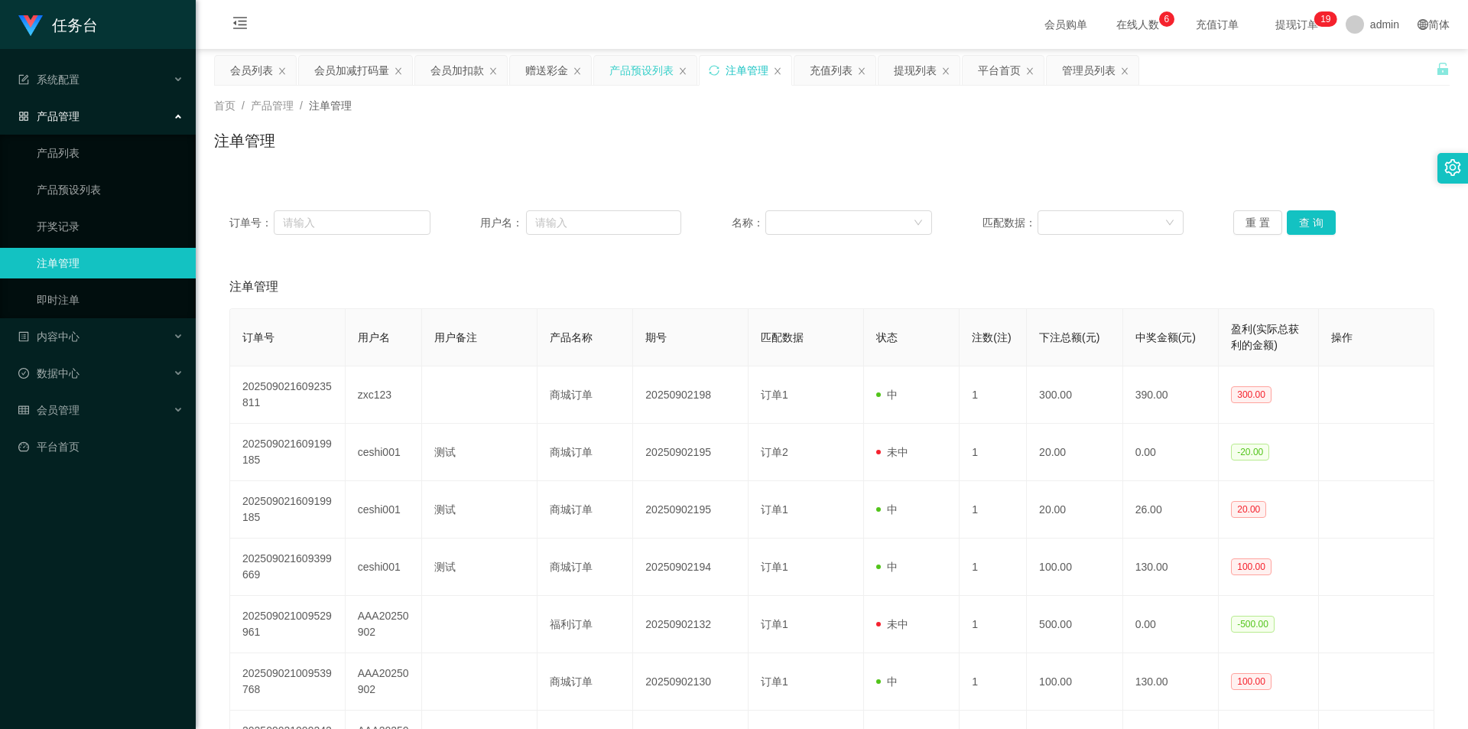
click at [645, 75] on div "产品预设列表" at bounding box center [641, 70] width 64 height 29
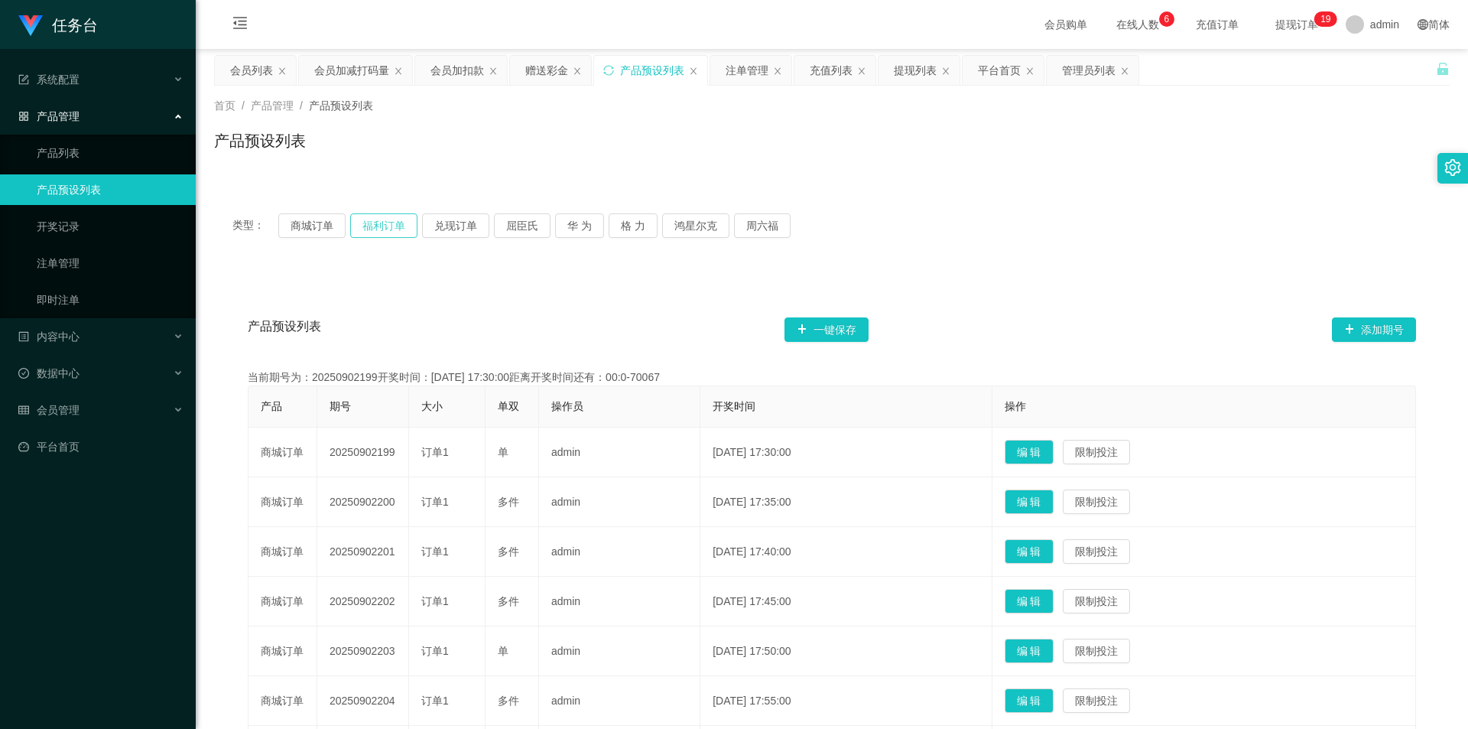
click at [368, 229] on button "福利订单" at bounding box center [383, 225] width 67 height 24
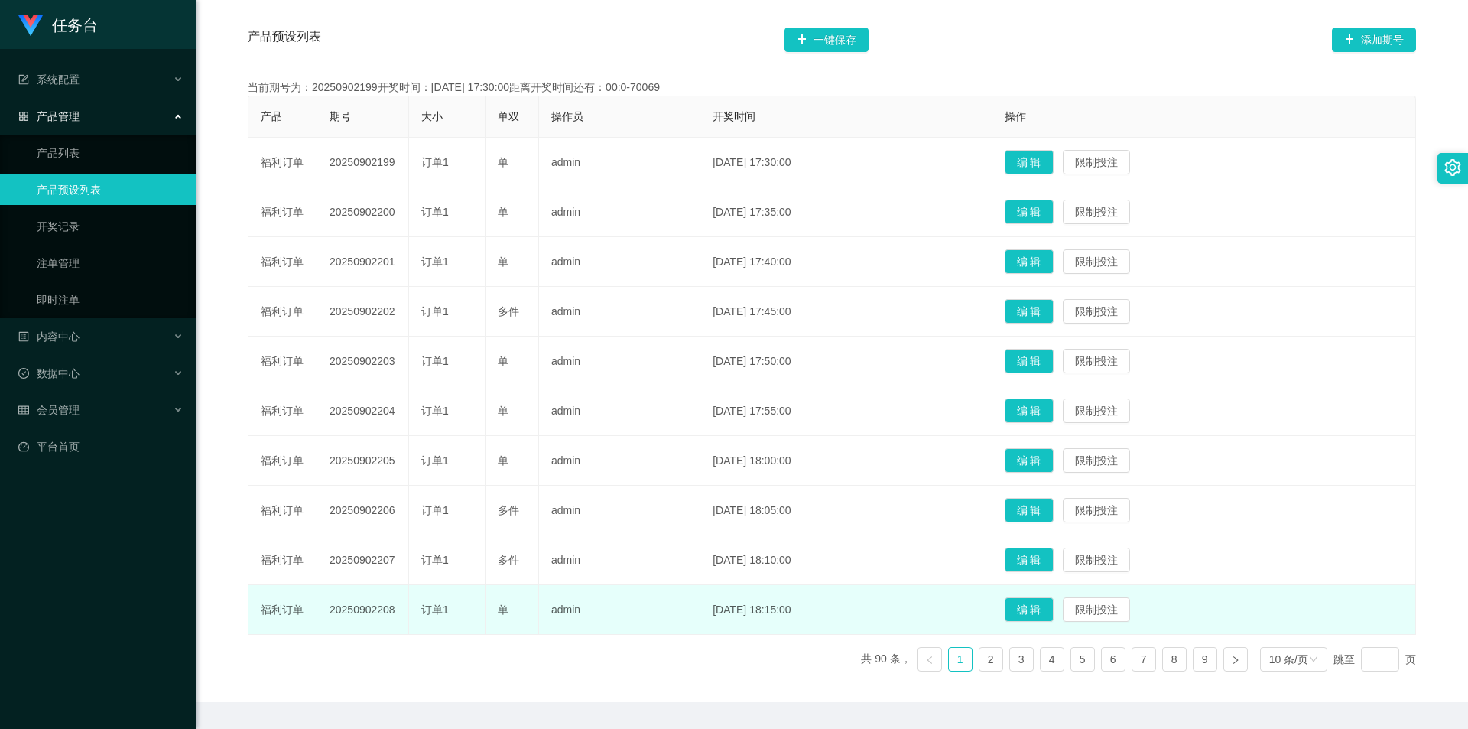
scroll to position [334, 0]
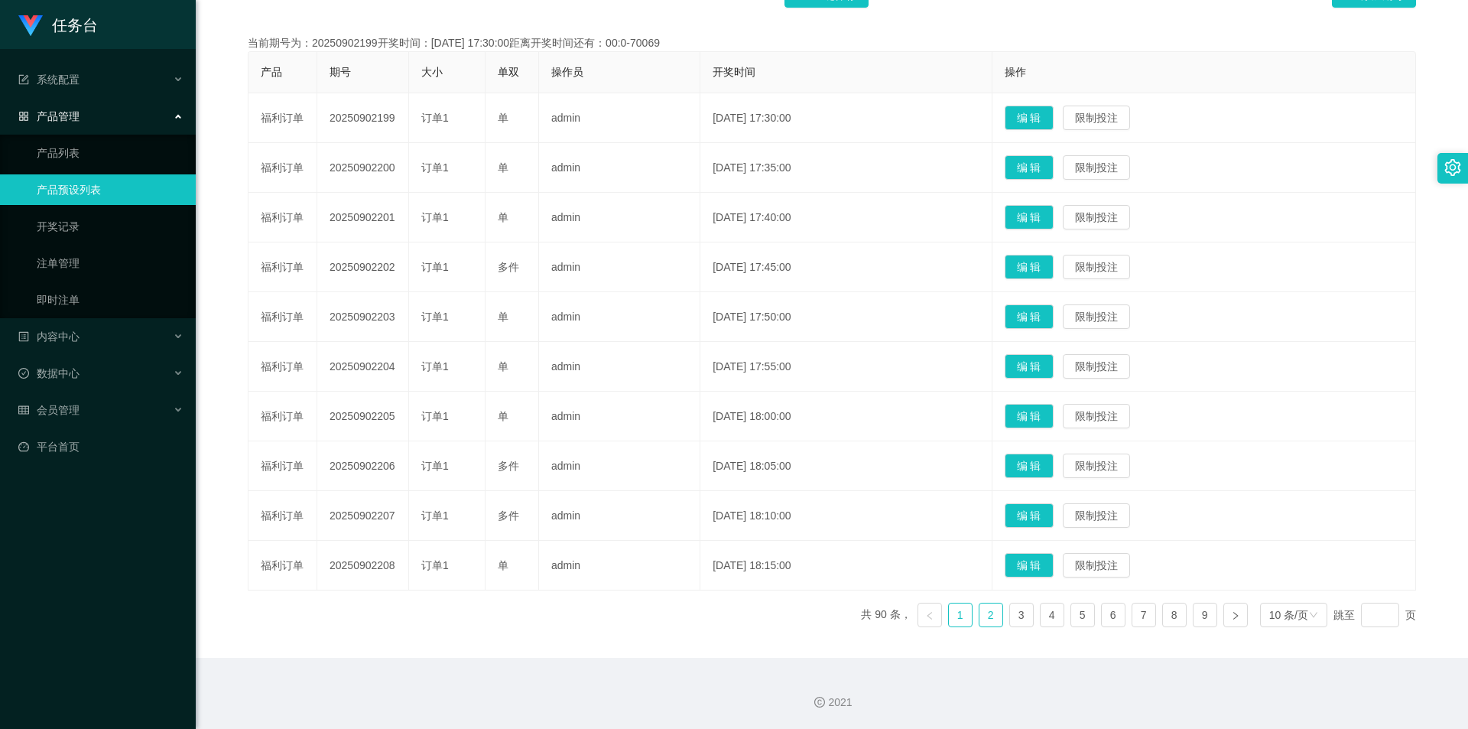
click at [979, 605] on link "2" at bounding box center [990, 614] width 23 height 23
click at [1015, 618] on link "3" at bounding box center [1021, 614] width 23 height 23
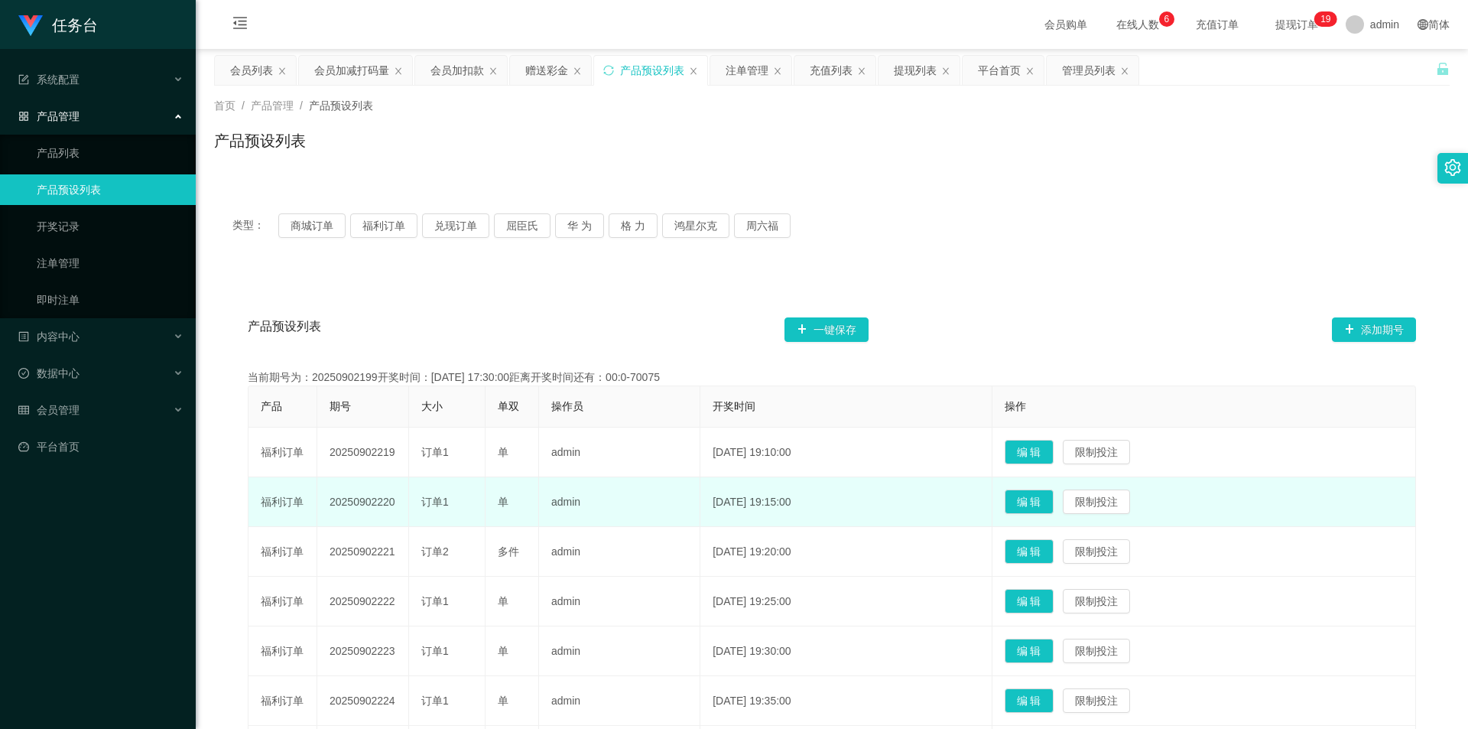
scroll to position [76, 0]
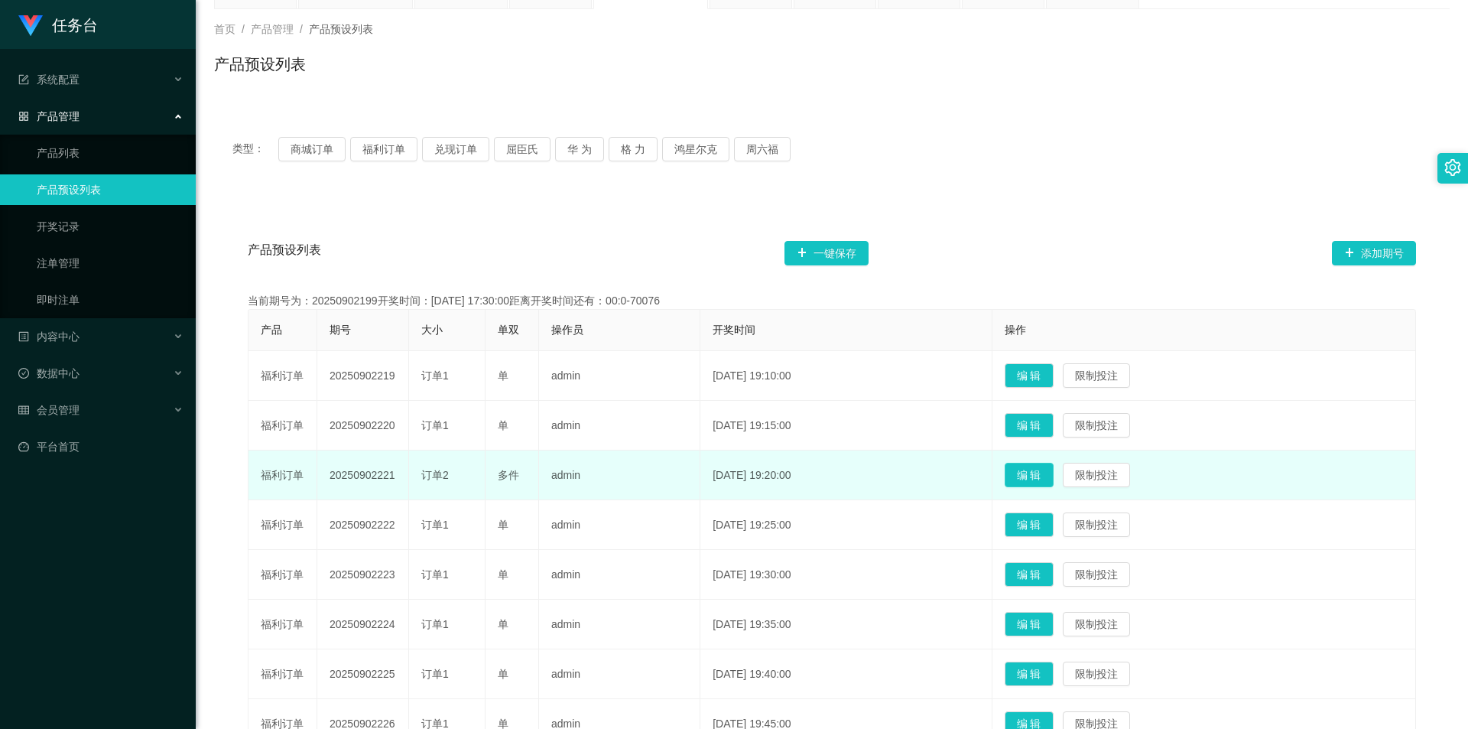
click at [1043, 480] on button "编 辑" at bounding box center [1029, 475] width 49 height 24
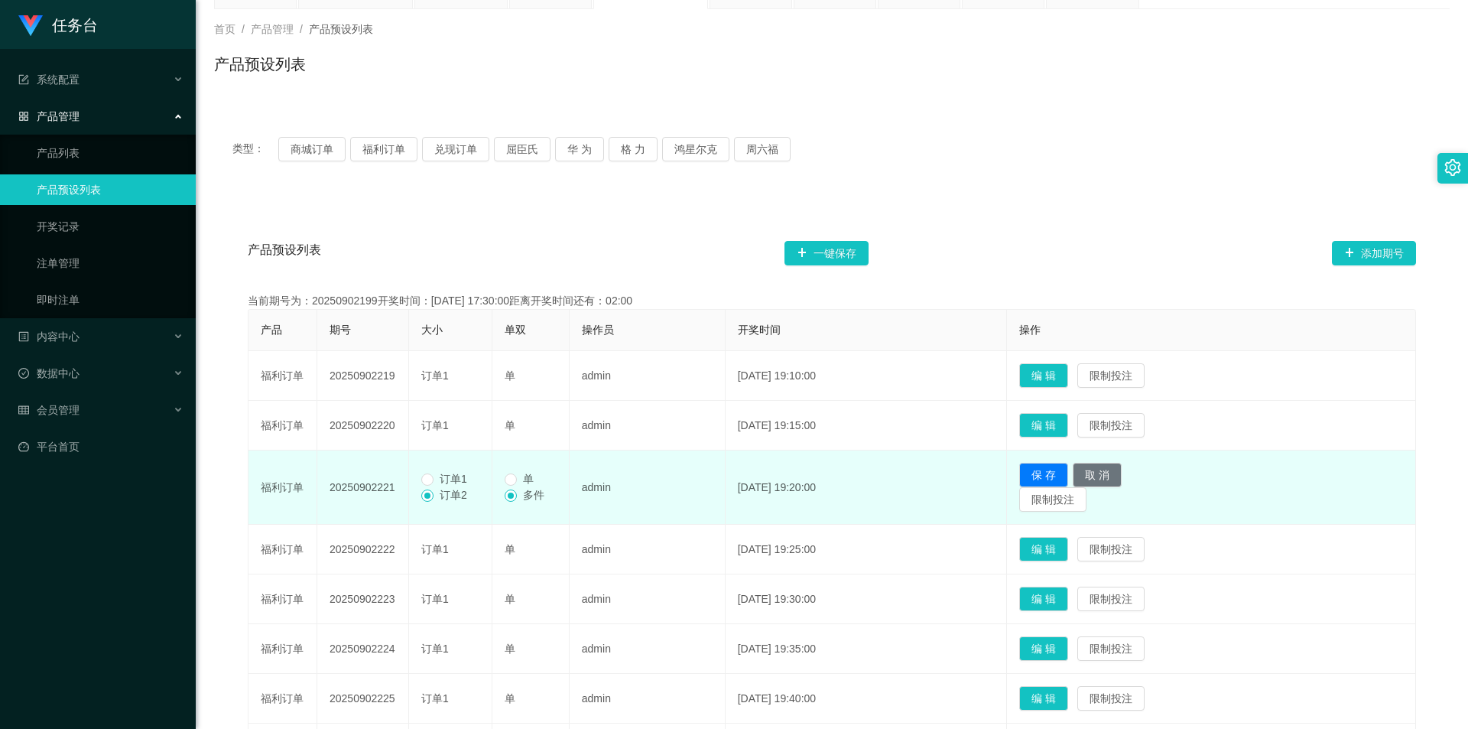
click at [445, 479] on span "订单1" at bounding box center [454, 479] width 40 height 12
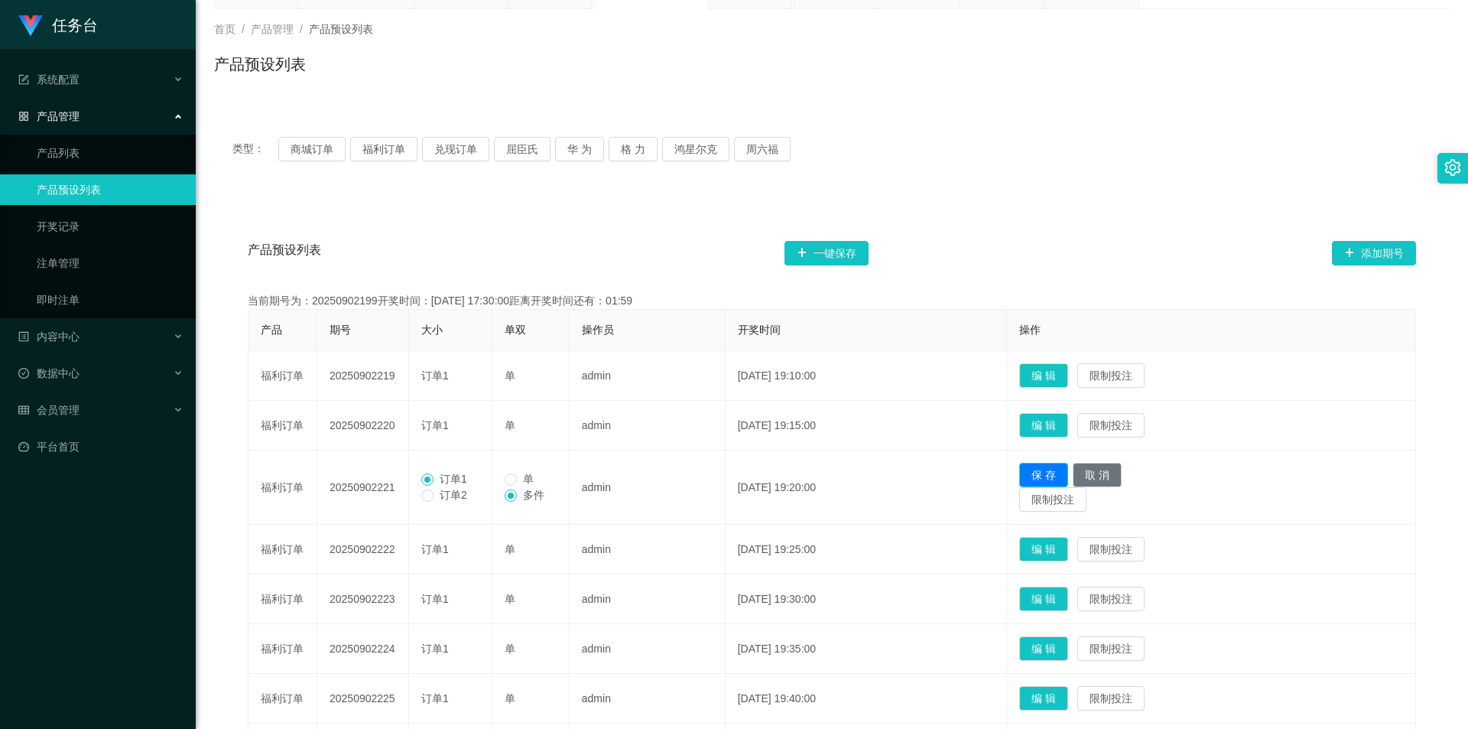
click at [1048, 475] on button "保 存" at bounding box center [1043, 475] width 49 height 24
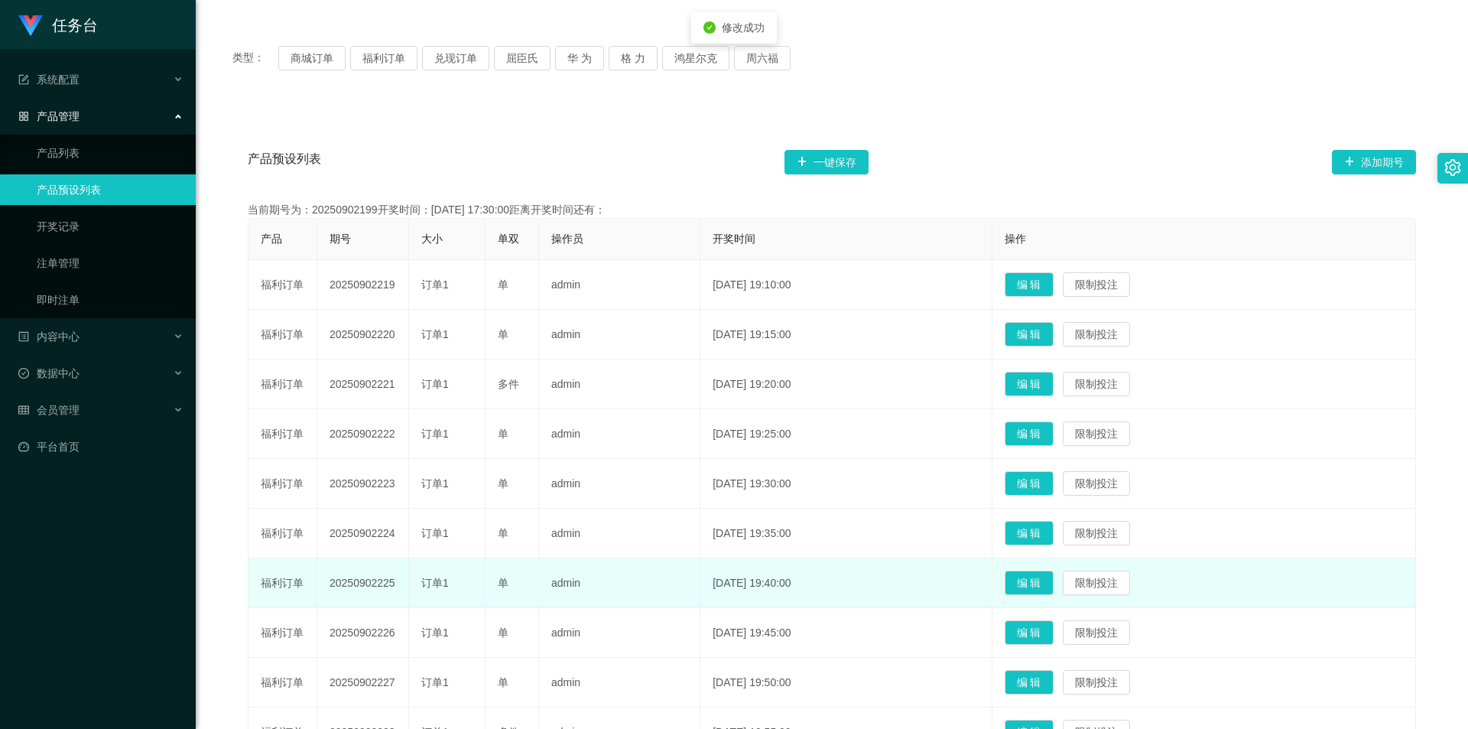
scroll to position [334, 0]
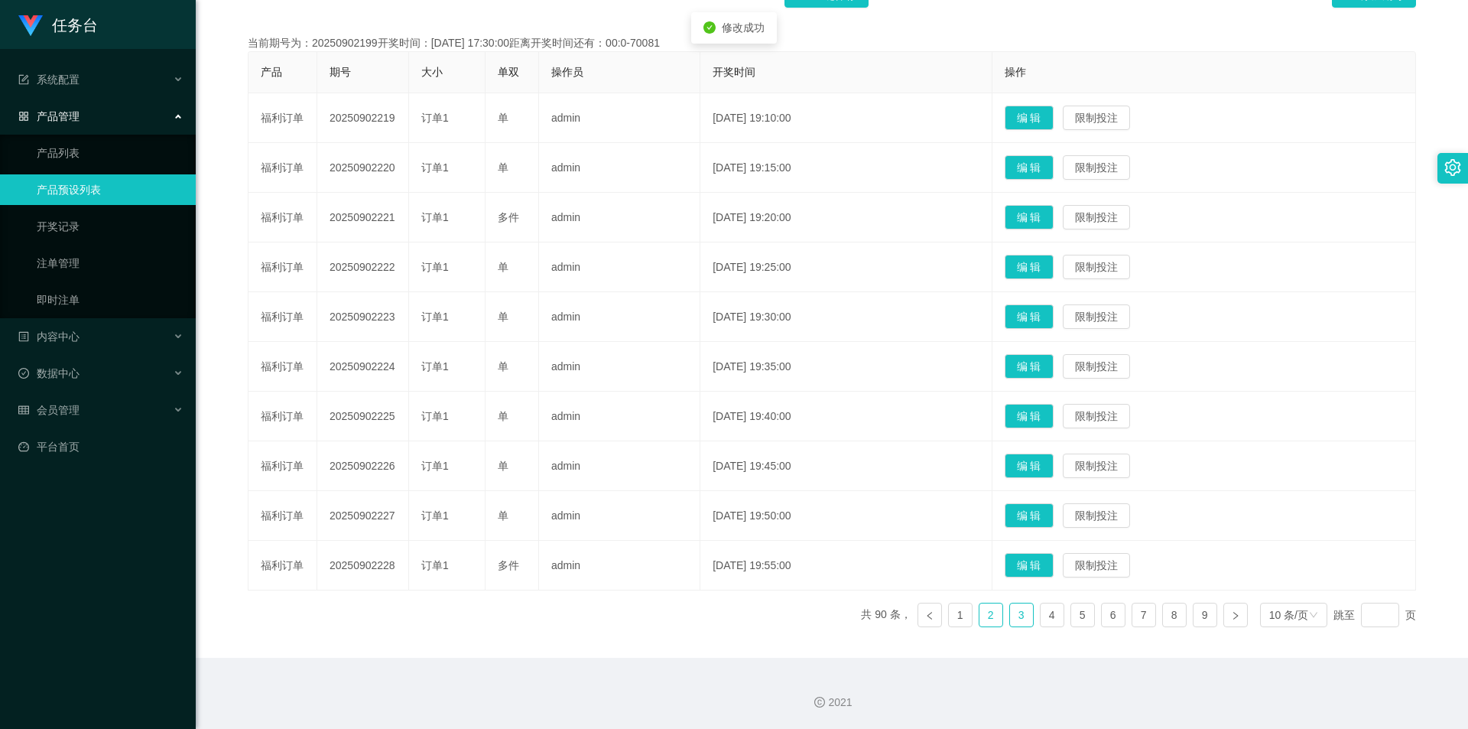
click at [989, 620] on link "2" at bounding box center [990, 614] width 23 height 23
click at [953, 614] on link "1" at bounding box center [960, 614] width 23 height 23
click at [979, 619] on link "2" at bounding box center [990, 614] width 23 height 23
click at [1010, 621] on link "3" at bounding box center [1021, 614] width 23 height 23
click at [984, 618] on link "2" at bounding box center [990, 614] width 23 height 23
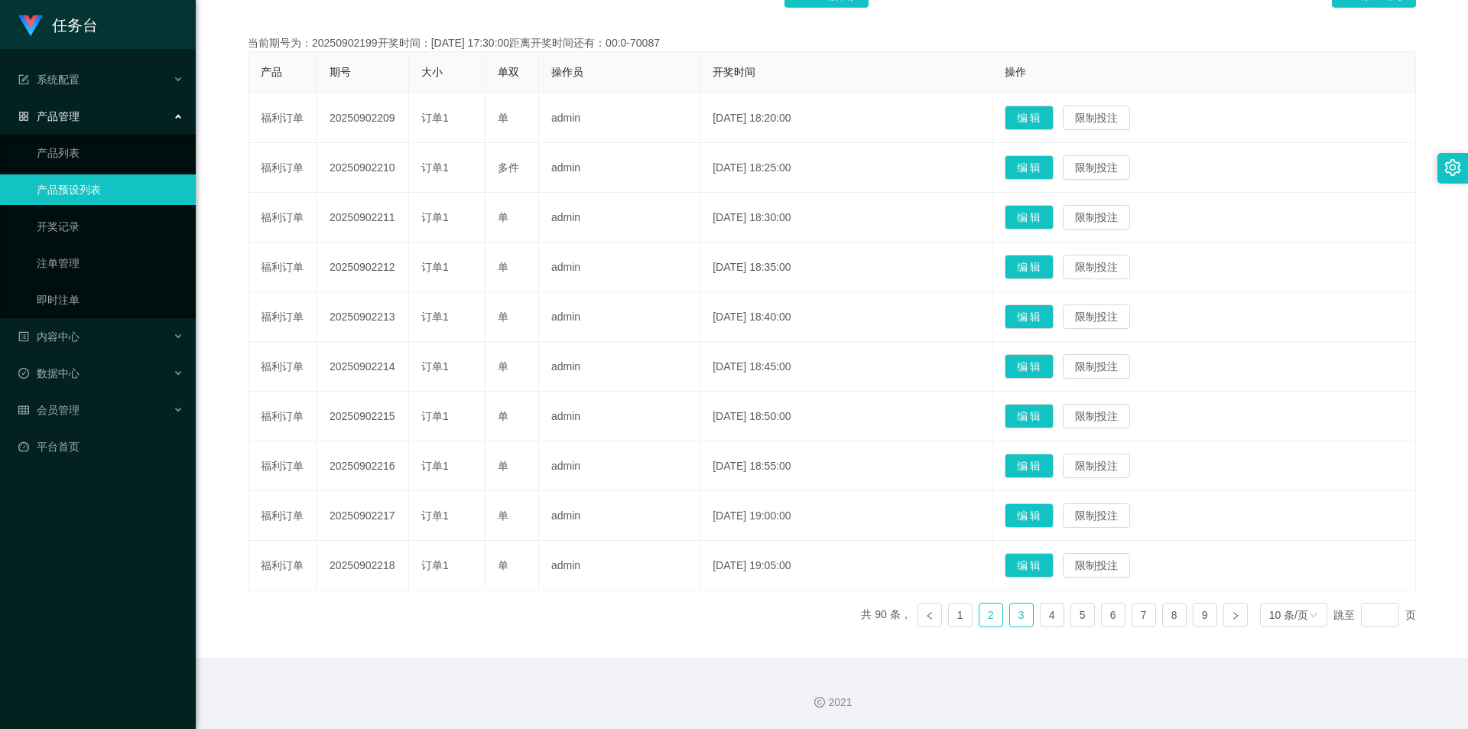
click at [1010, 622] on link "3" at bounding box center [1021, 614] width 23 height 23
click at [1041, 619] on link "4" at bounding box center [1052, 614] width 23 height 23
click at [1071, 617] on link "5" at bounding box center [1082, 614] width 23 height 23
click at [1102, 611] on link "6" at bounding box center [1113, 614] width 23 height 23
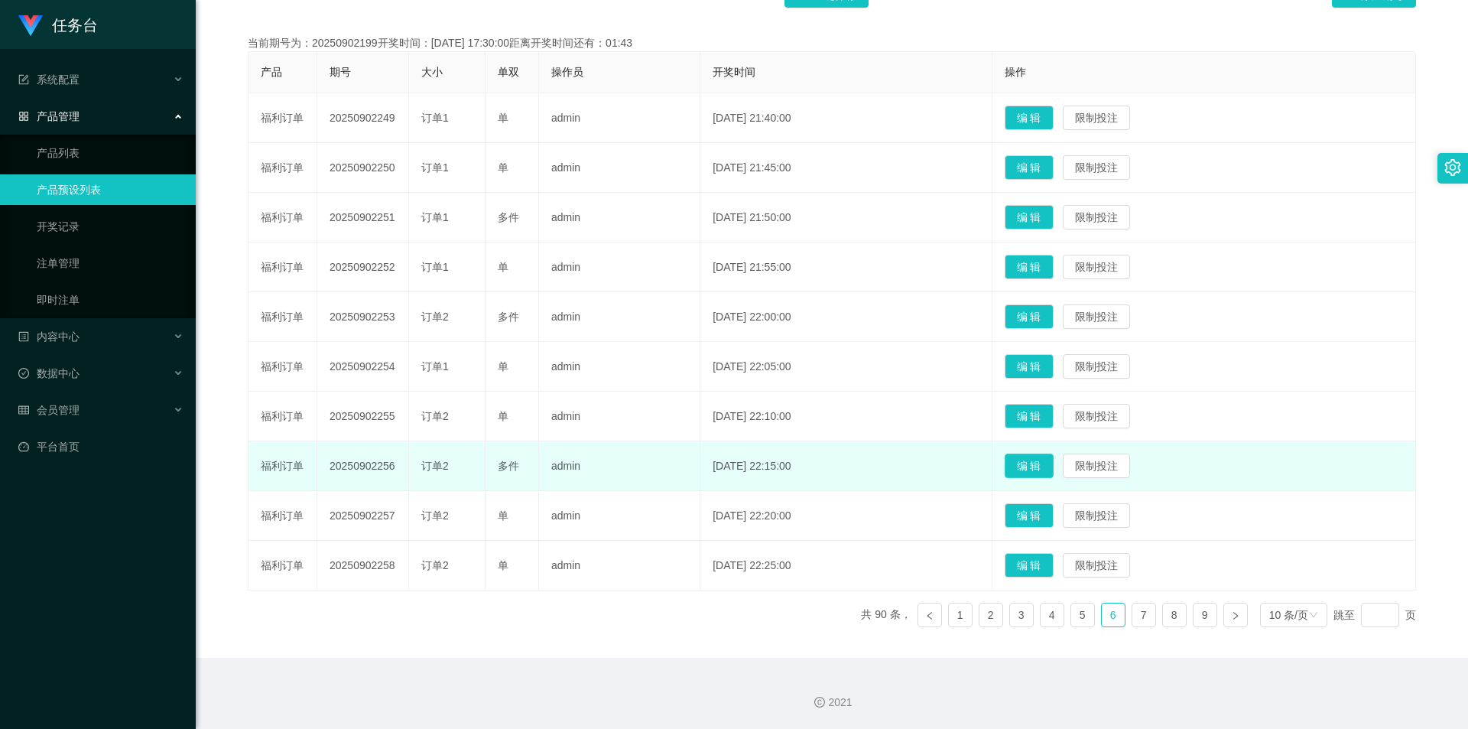
click at [1043, 466] on button "编 辑" at bounding box center [1029, 465] width 49 height 24
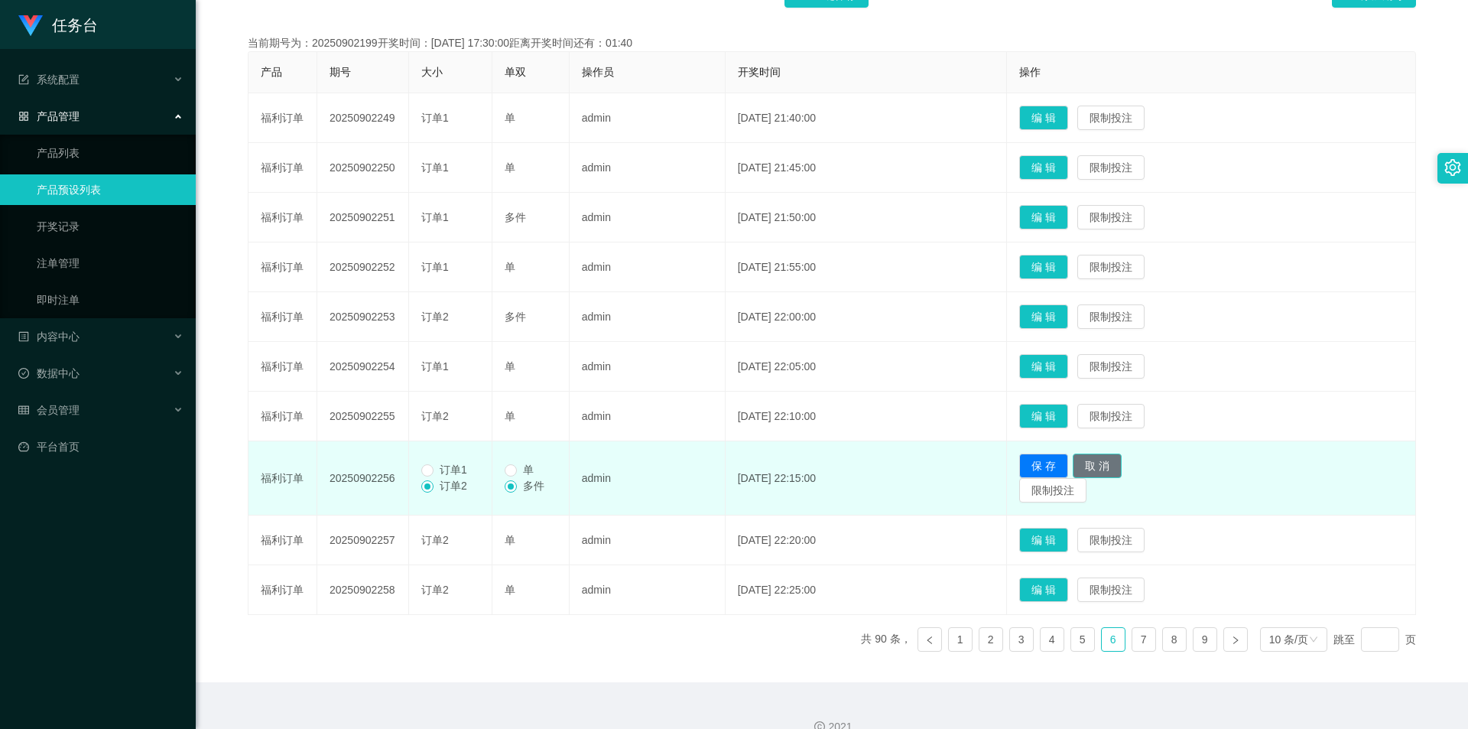
click at [1113, 463] on button "取 消" at bounding box center [1097, 465] width 49 height 24
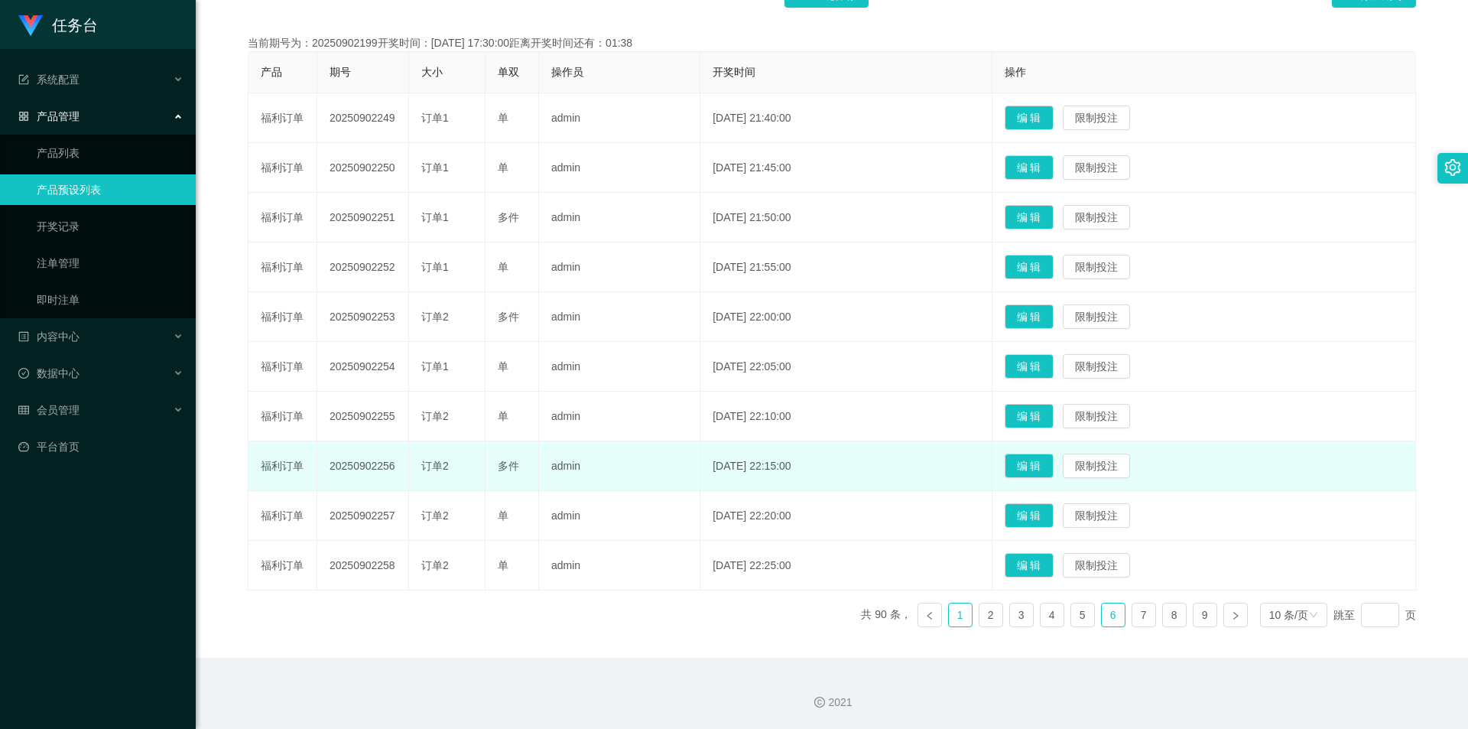
click at [950, 618] on link "1" at bounding box center [960, 614] width 23 height 23
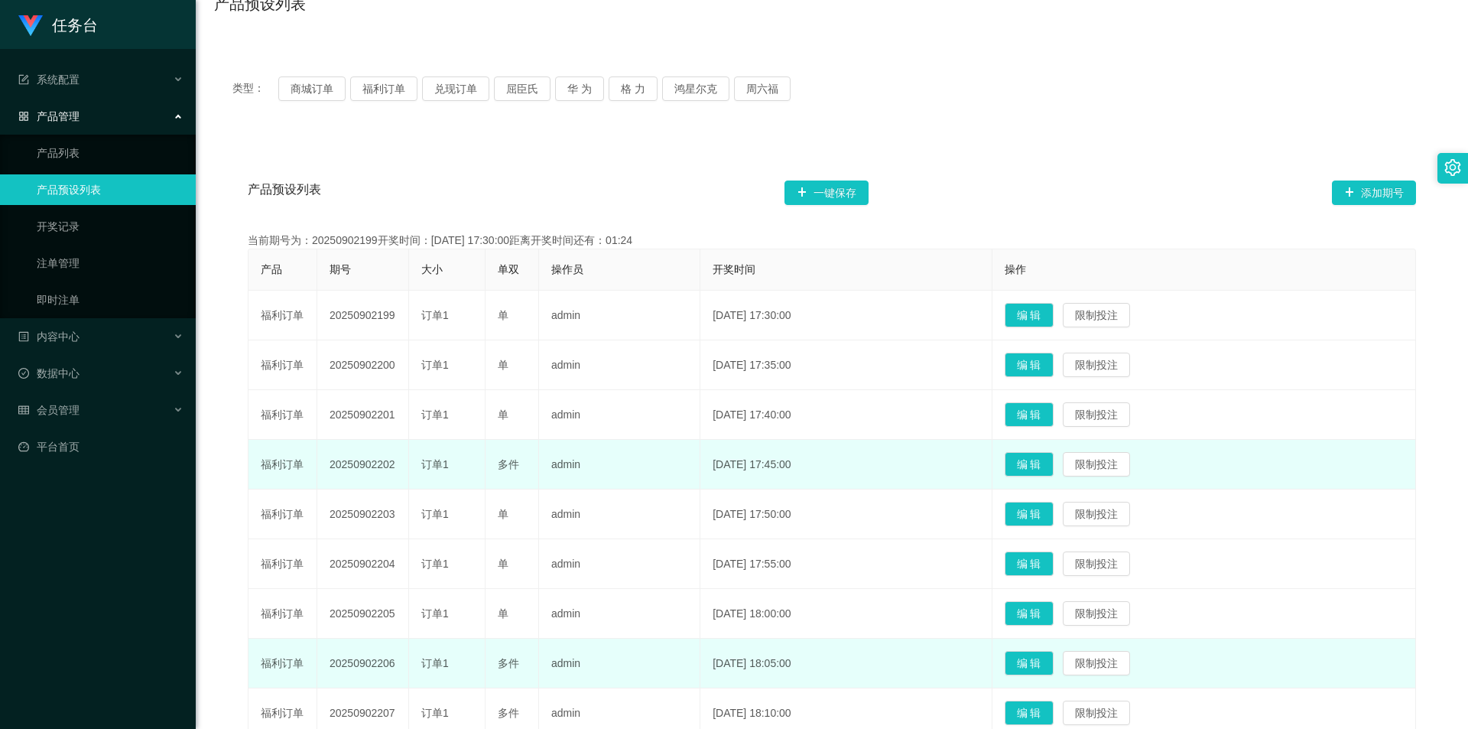
scroll to position [28, 0]
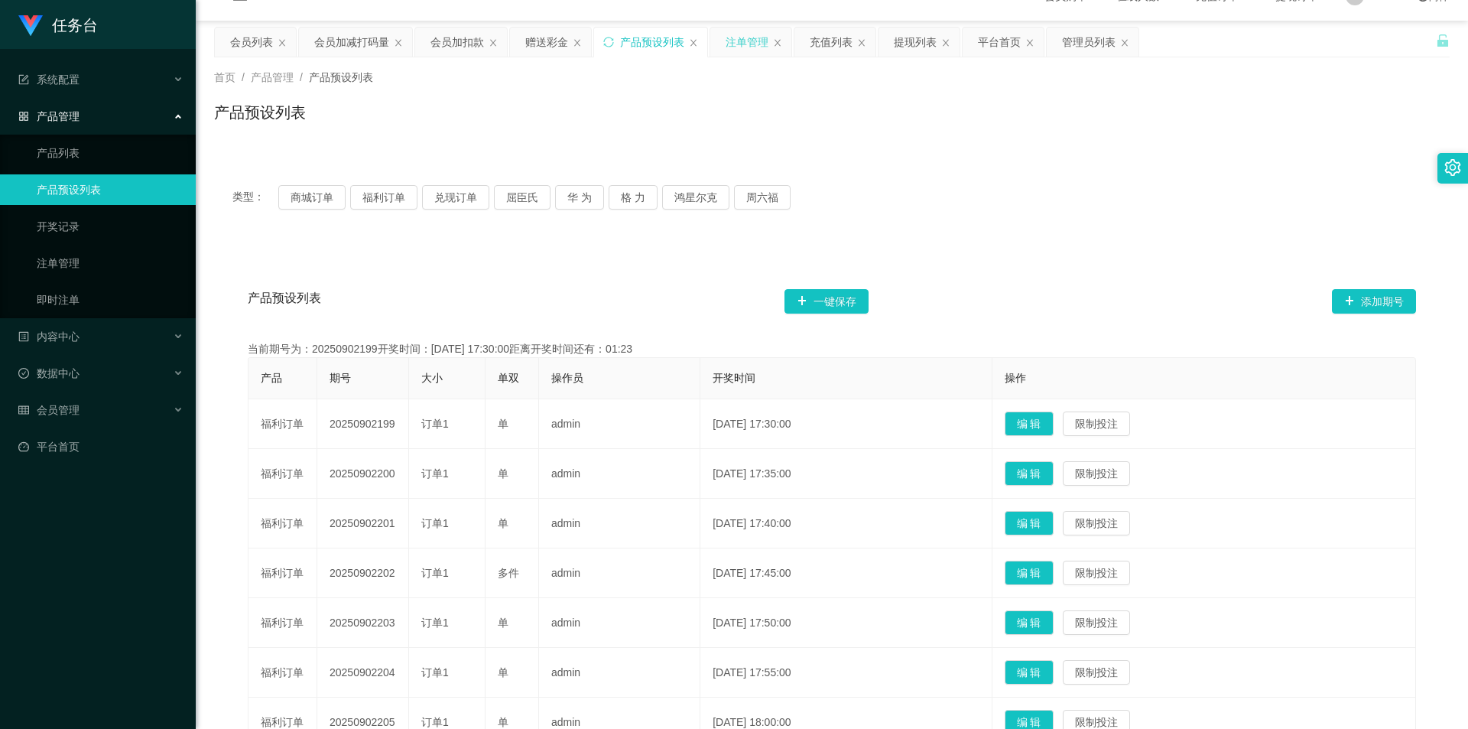
click at [752, 40] on div "注单管理" at bounding box center [747, 42] width 43 height 29
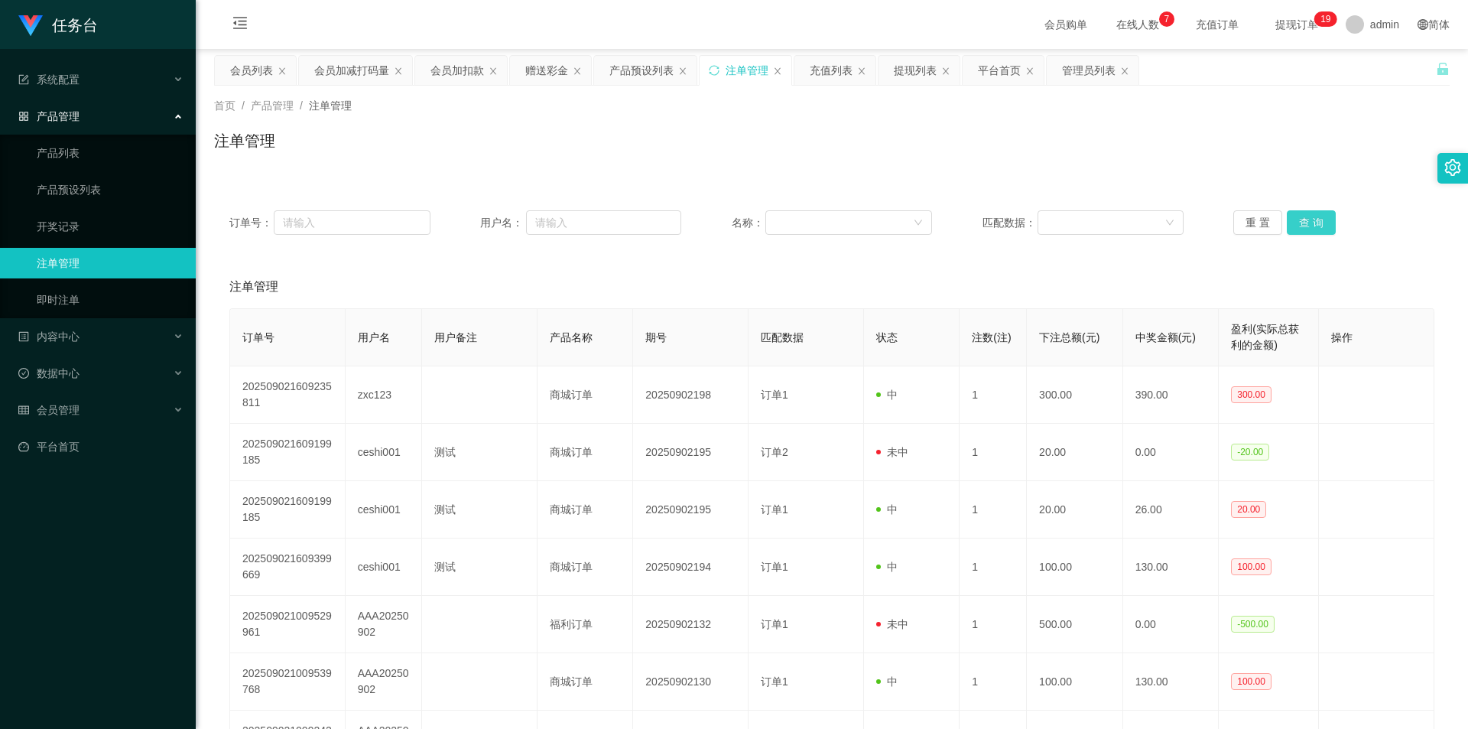
click at [1309, 218] on button "查 询" at bounding box center [1311, 222] width 49 height 24
click at [1298, 221] on button "查 询" at bounding box center [1311, 222] width 49 height 24
